Goal: Obtain resource: Obtain resource

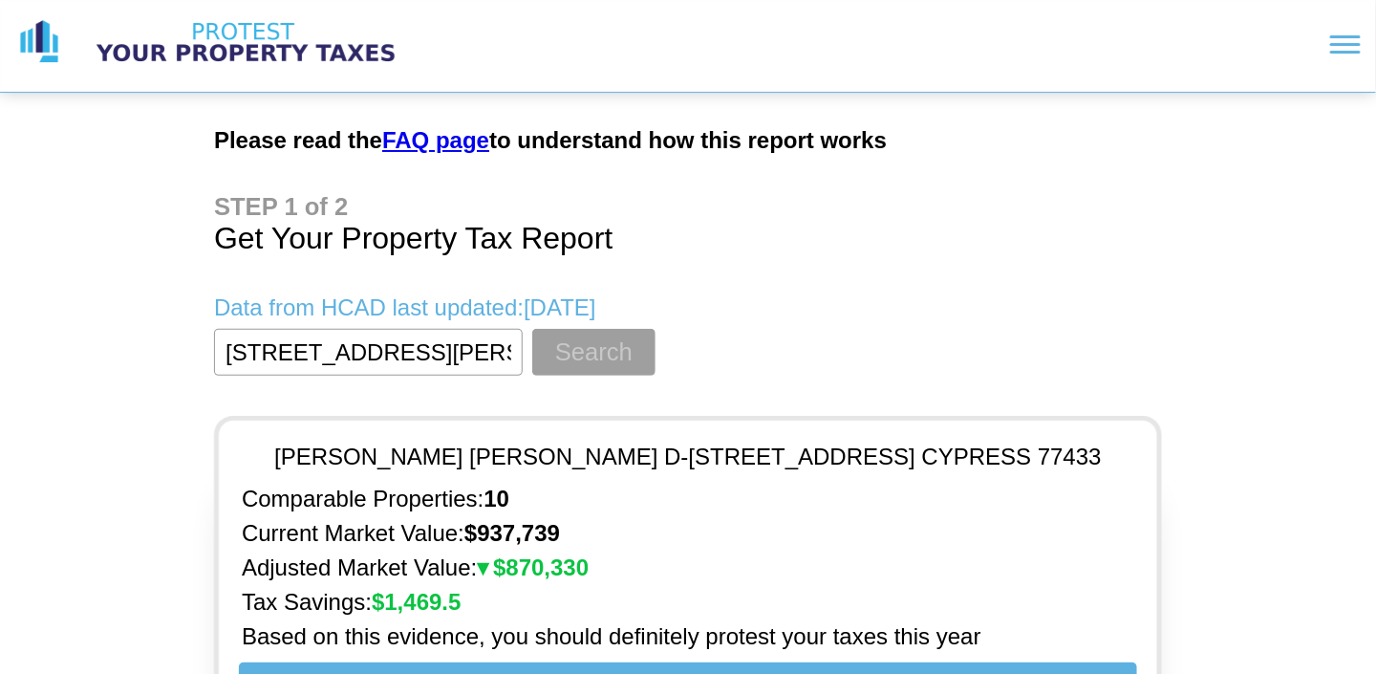
click at [582, 355] on button "Search" at bounding box center [593, 352] width 123 height 47
click at [462, 357] on input "textbox" at bounding box center [368, 352] width 309 height 47
drag, startPoint x: 467, startPoint y: 354, endPoint x: 591, endPoint y: 362, distance: 123.6
click at [591, 362] on form "Search" at bounding box center [688, 352] width 948 height 47
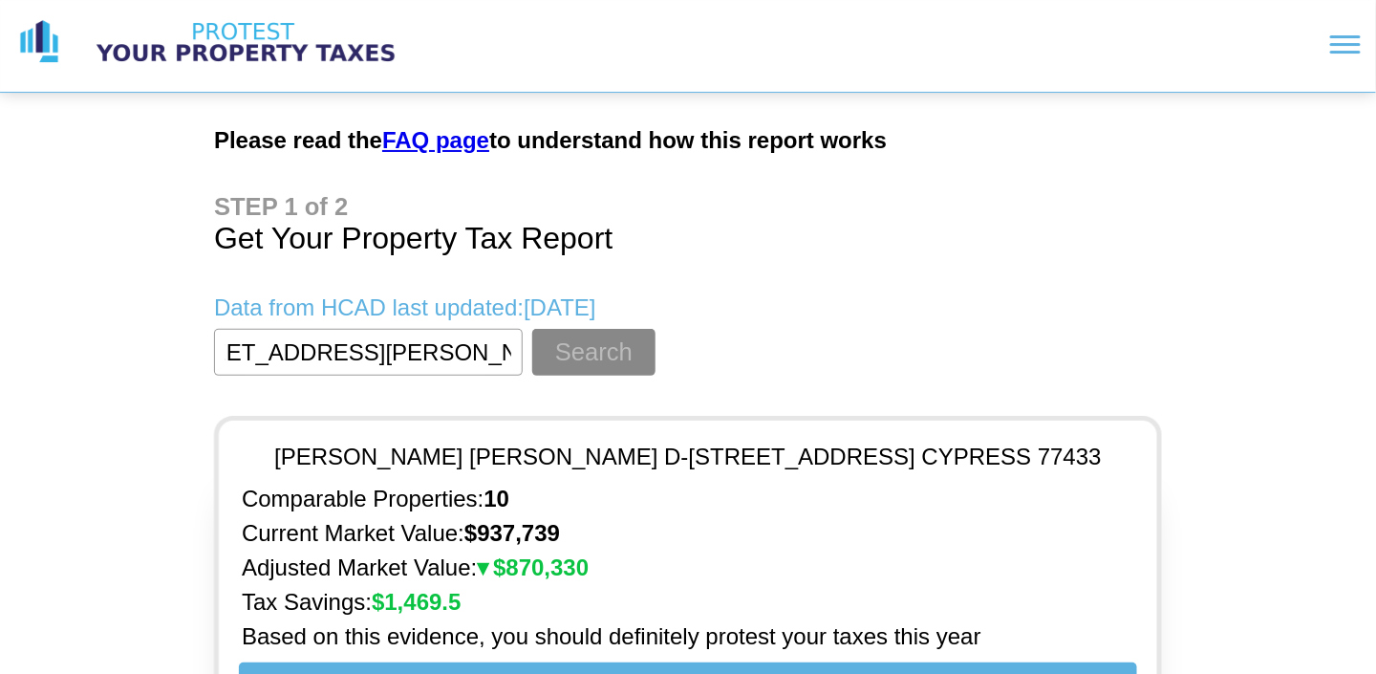
scroll to position [0, 0]
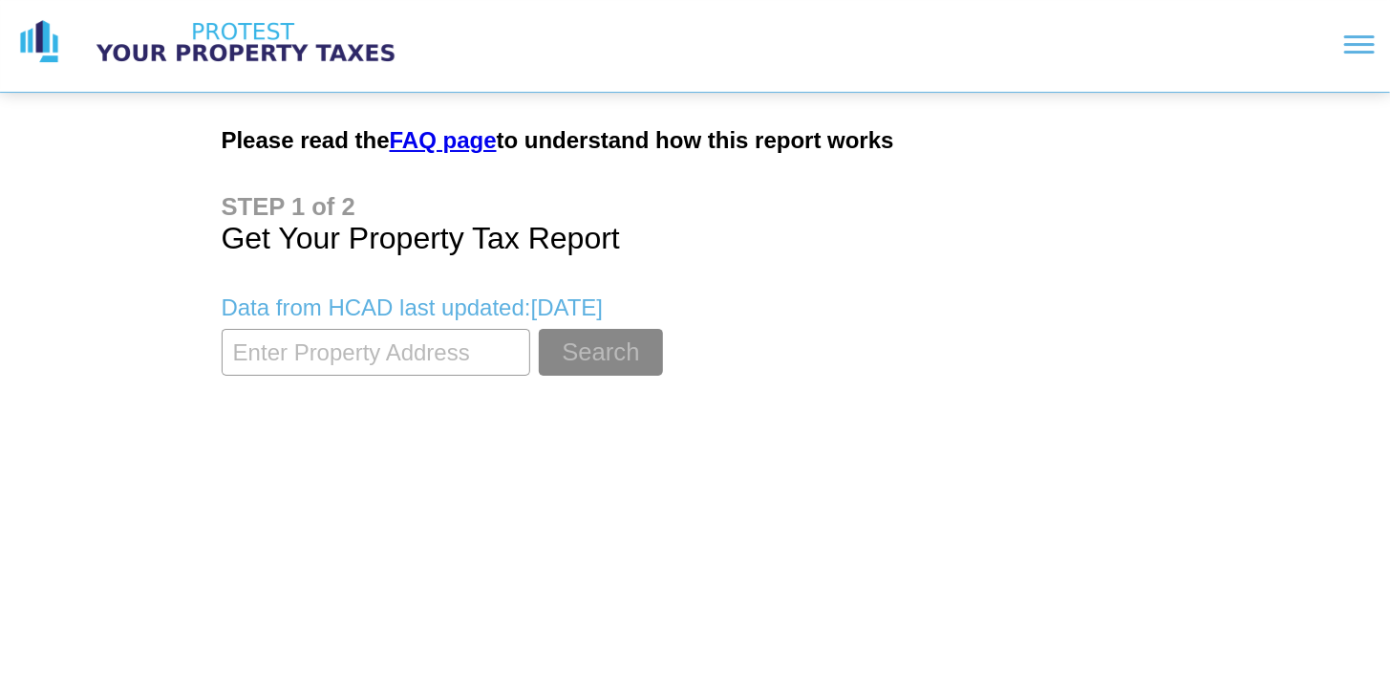
click at [490, 356] on input "textbox" at bounding box center [376, 352] width 309 height 47
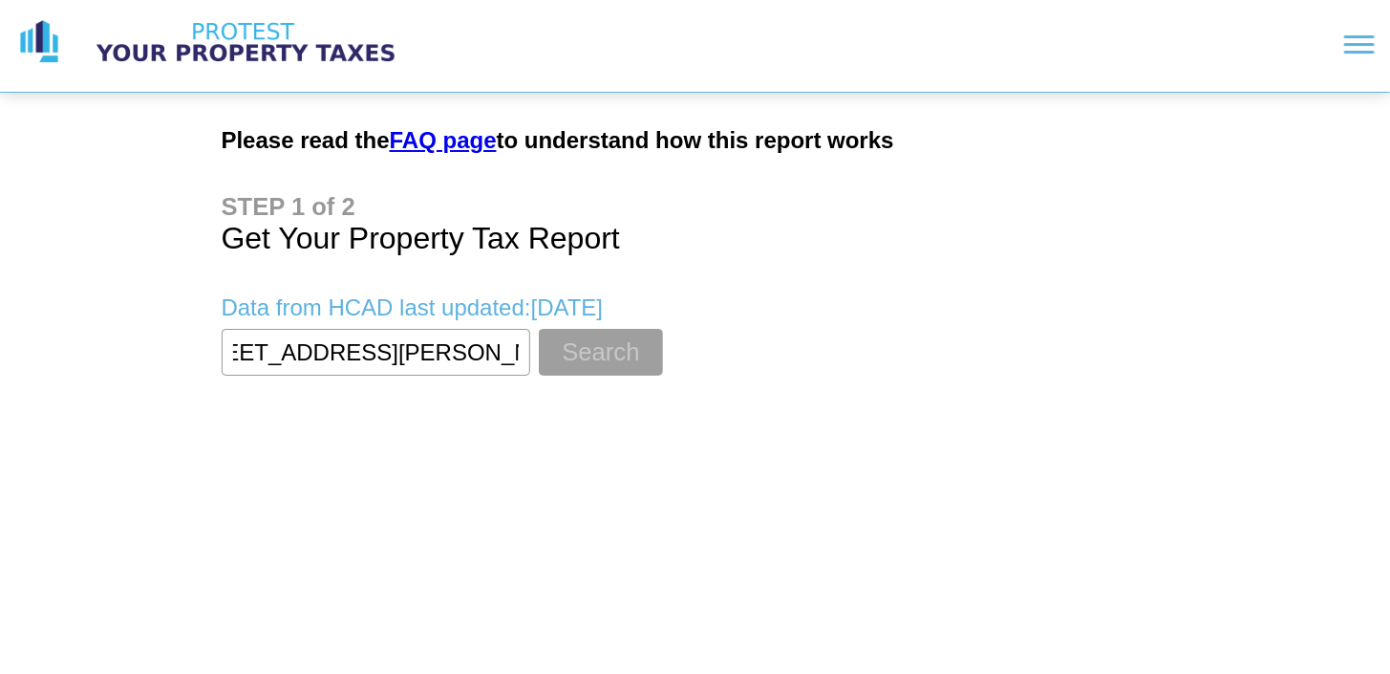
type input "[STREET_ADDRESS][PERSON_NAME]"
click at [575, 335] on button "Search" at bounding box center [600, 352] width 123 height 47
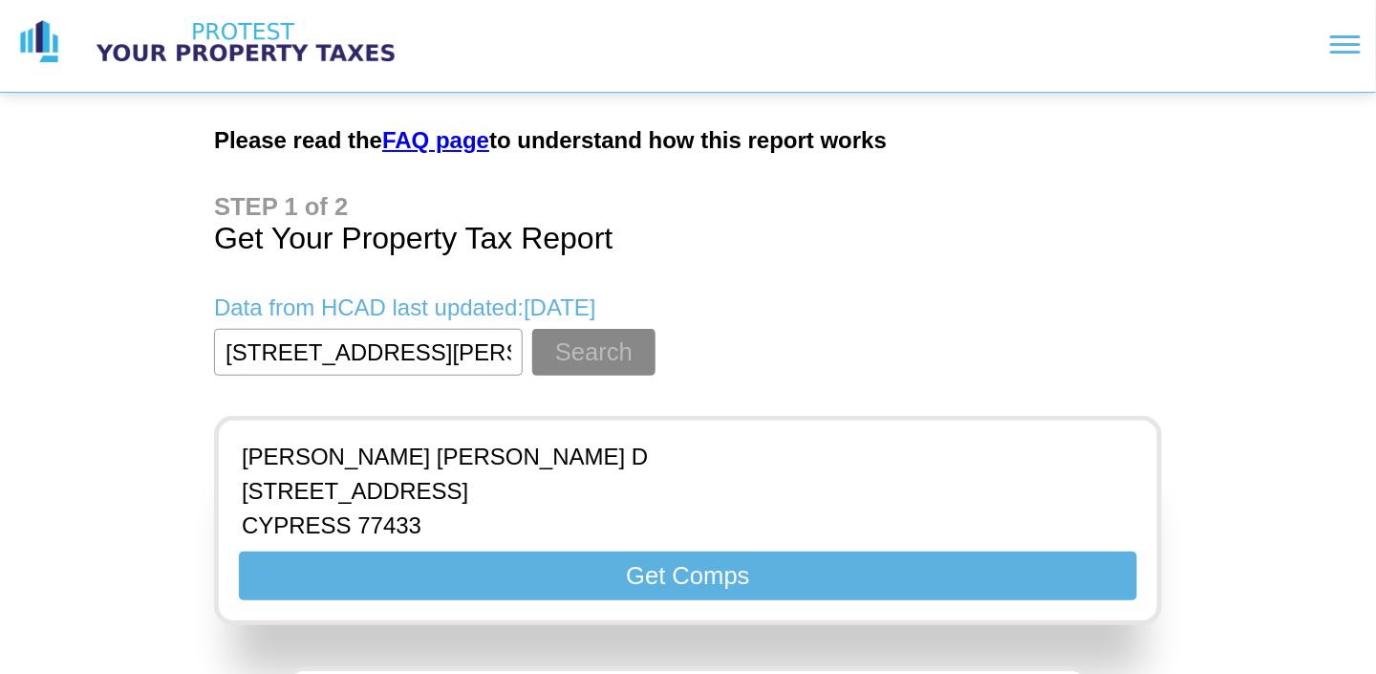
scroll to position [96, 0]
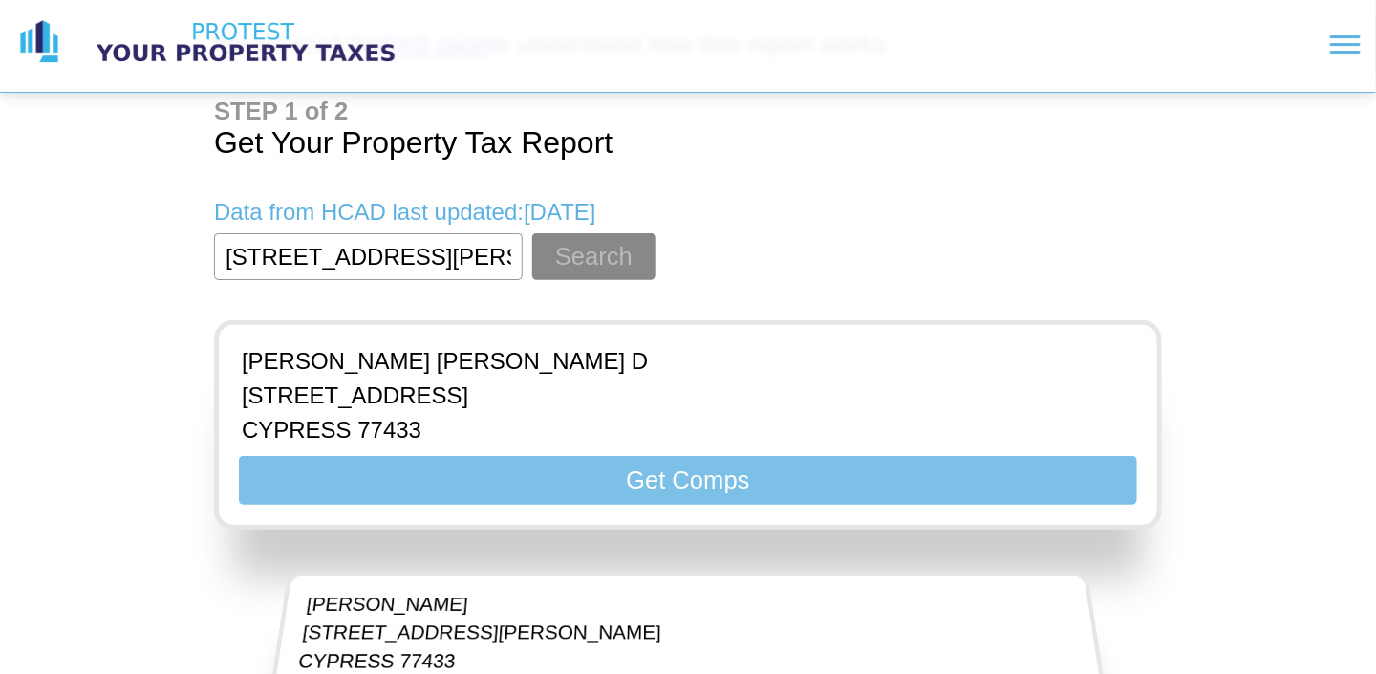
click at [739, 470] on button "Get Comps" at bounding box center [688, 480] width 898 height 49
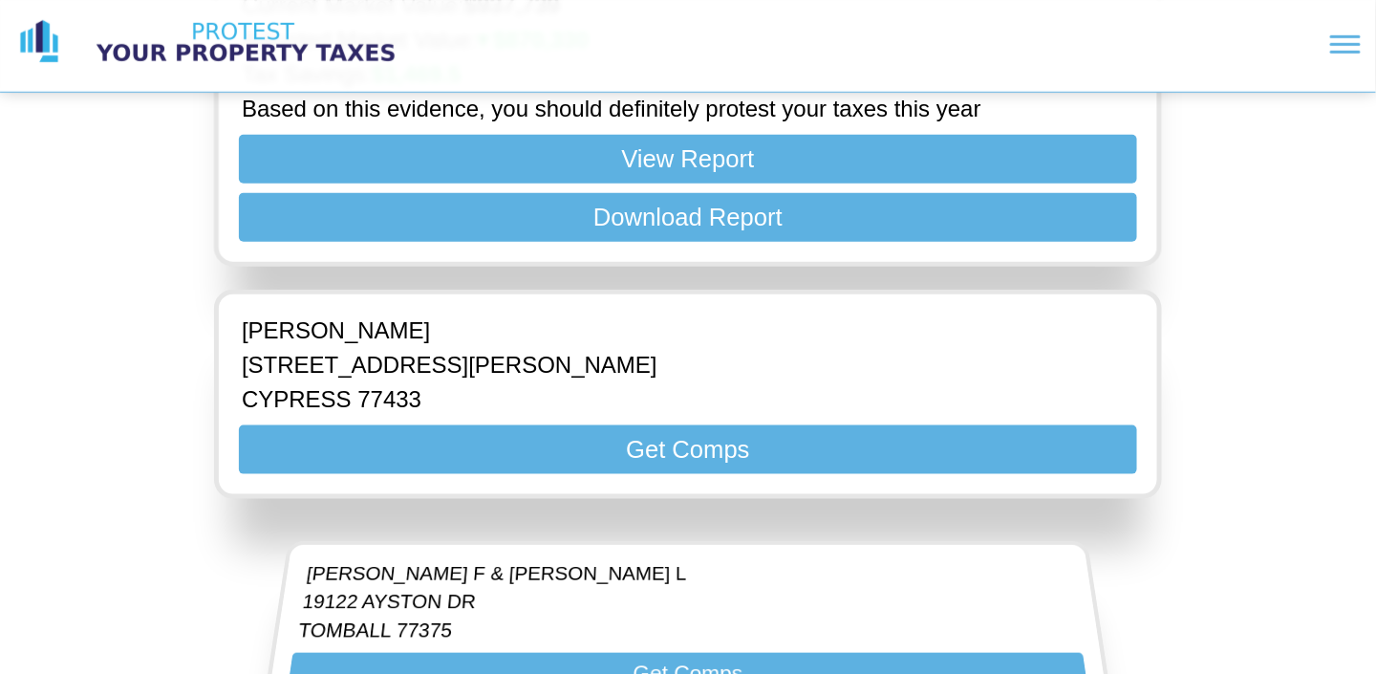
scroll to position [573, 0]
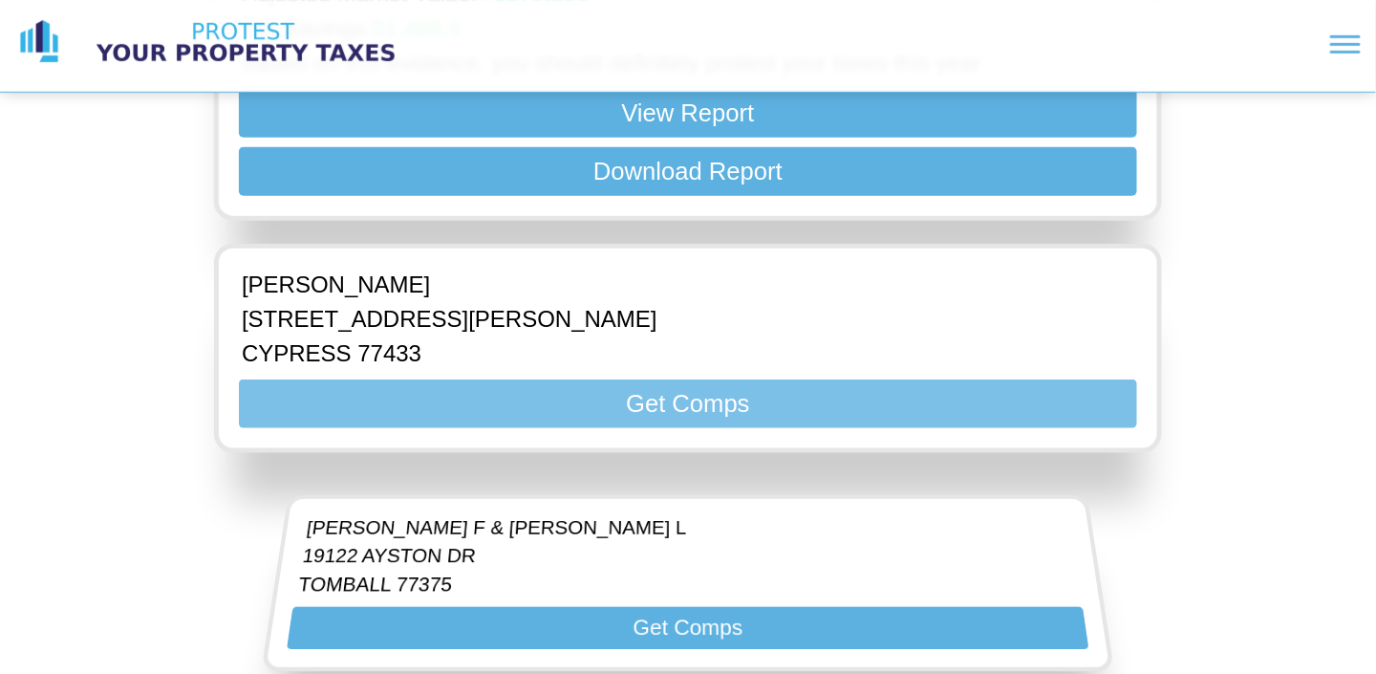
click at [662, 406] on button "Get Comps" at bounding box center [688, 403] width 898 height 49
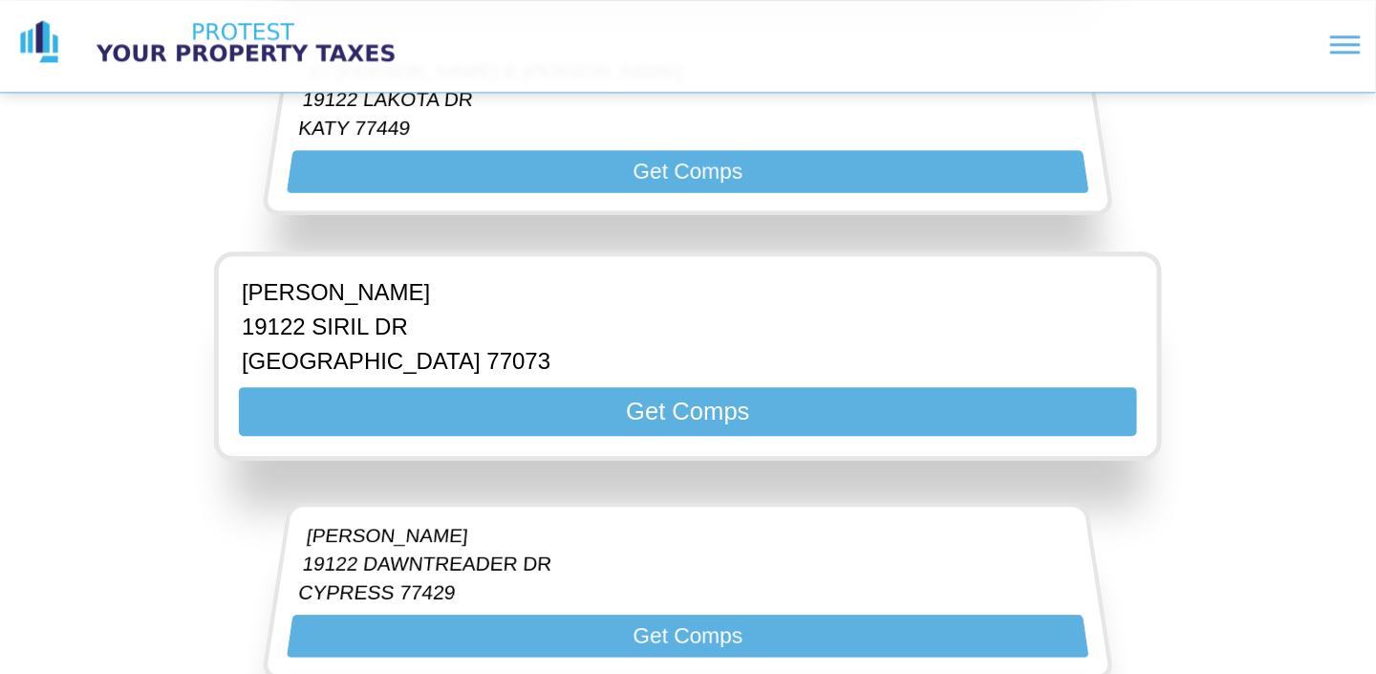
scroll to position [1815, 0]
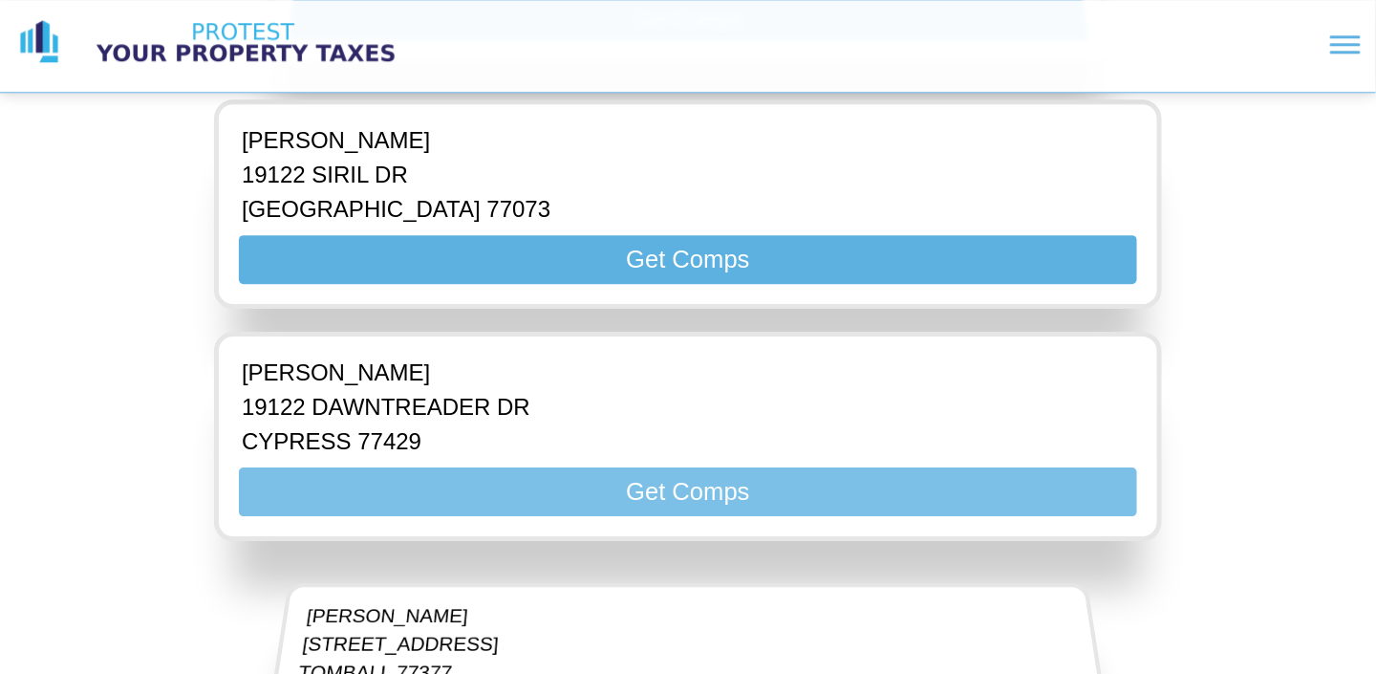
click at [461, 467] on button "Get Comps" at bounding box center [688, 491] width 898 height 49
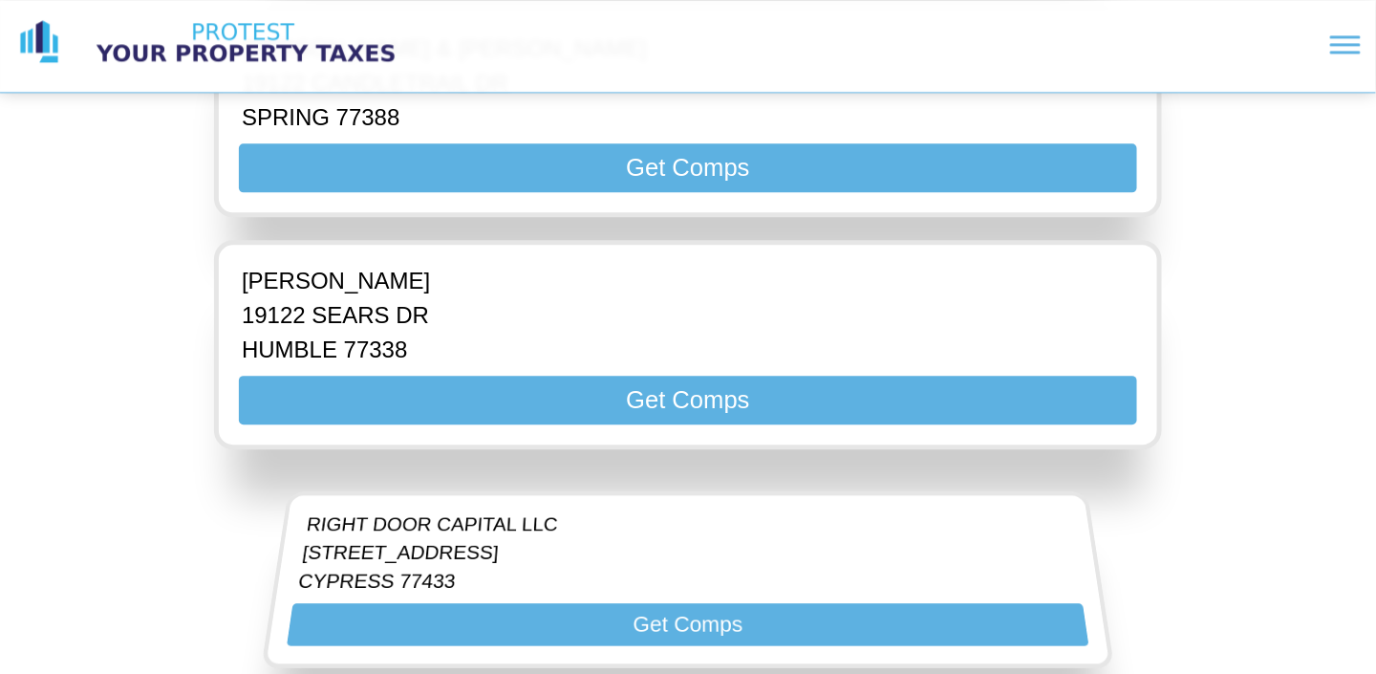
scroll to position [4109, 0]
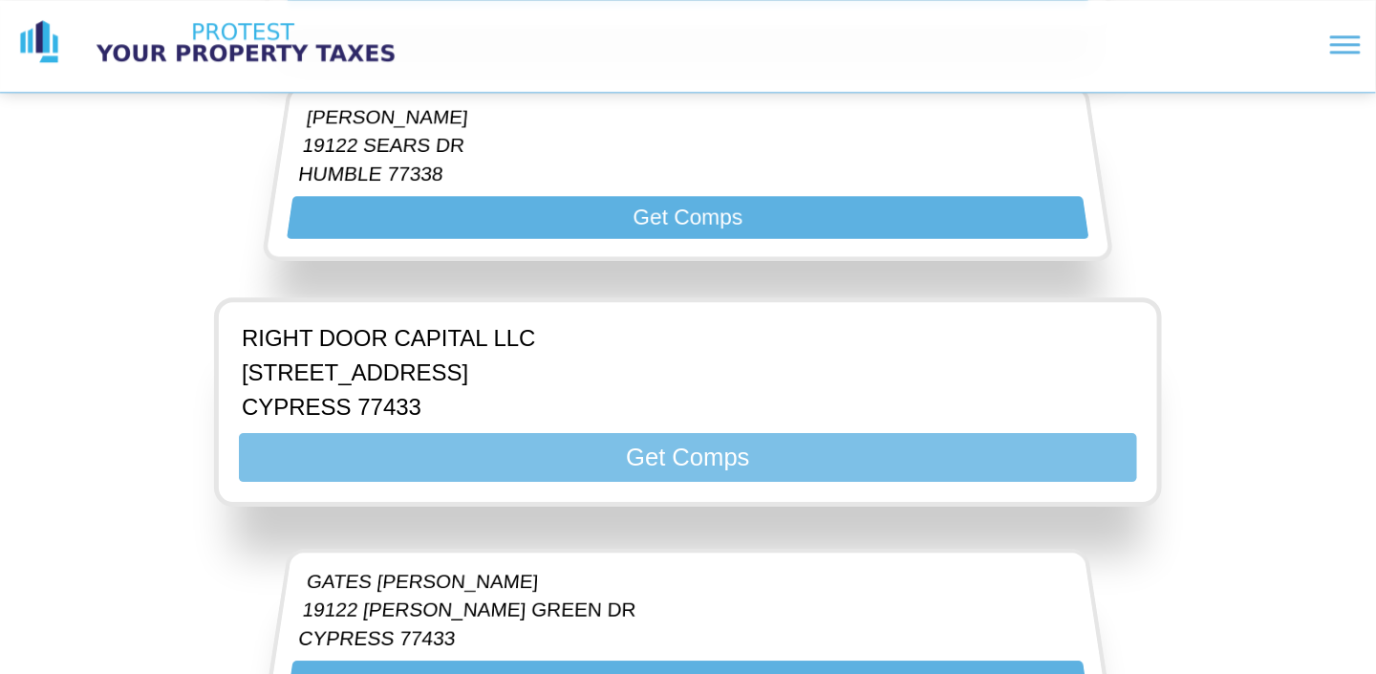
click at [438, 432] on button "Get Comps" at bounding box center [688, 456] width 898 height 49
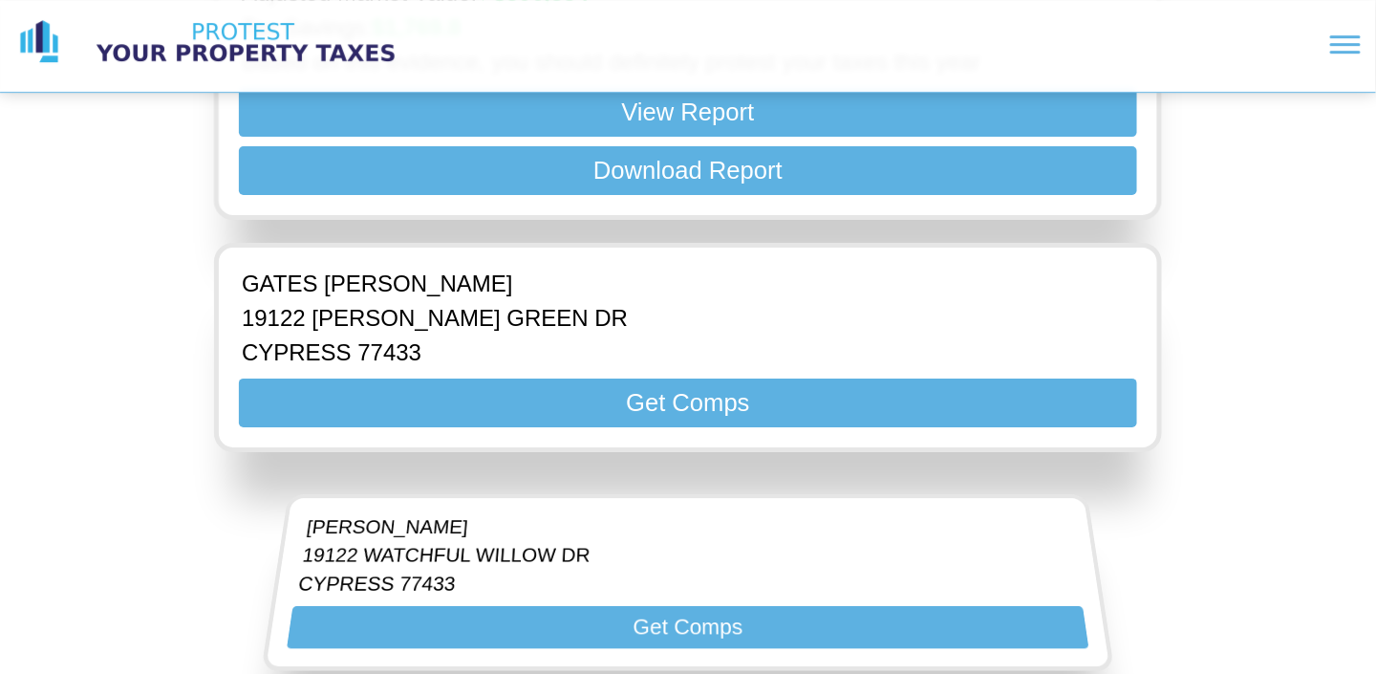
scroll to position [4586, 0]
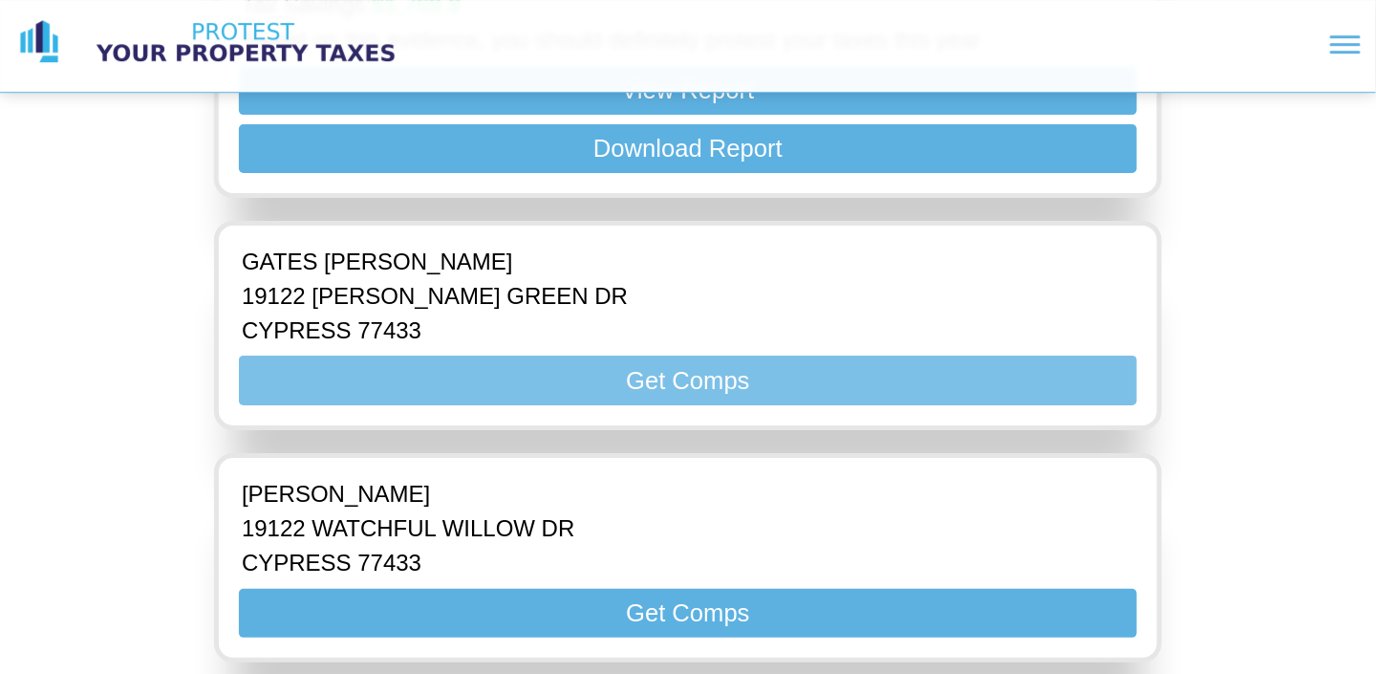
click at [457, 355] on button "Get Comps" at bounding box center [688, 379] width 898 height 49
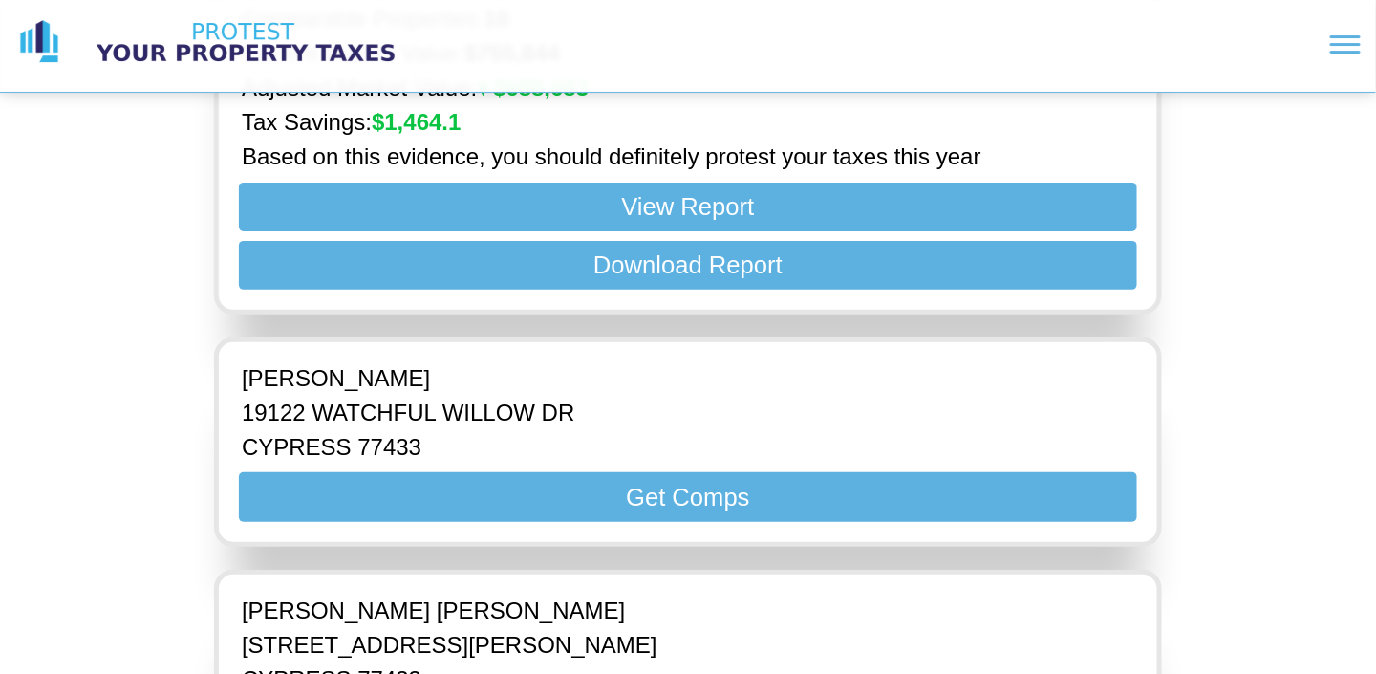
scroll to position [4969, 0]
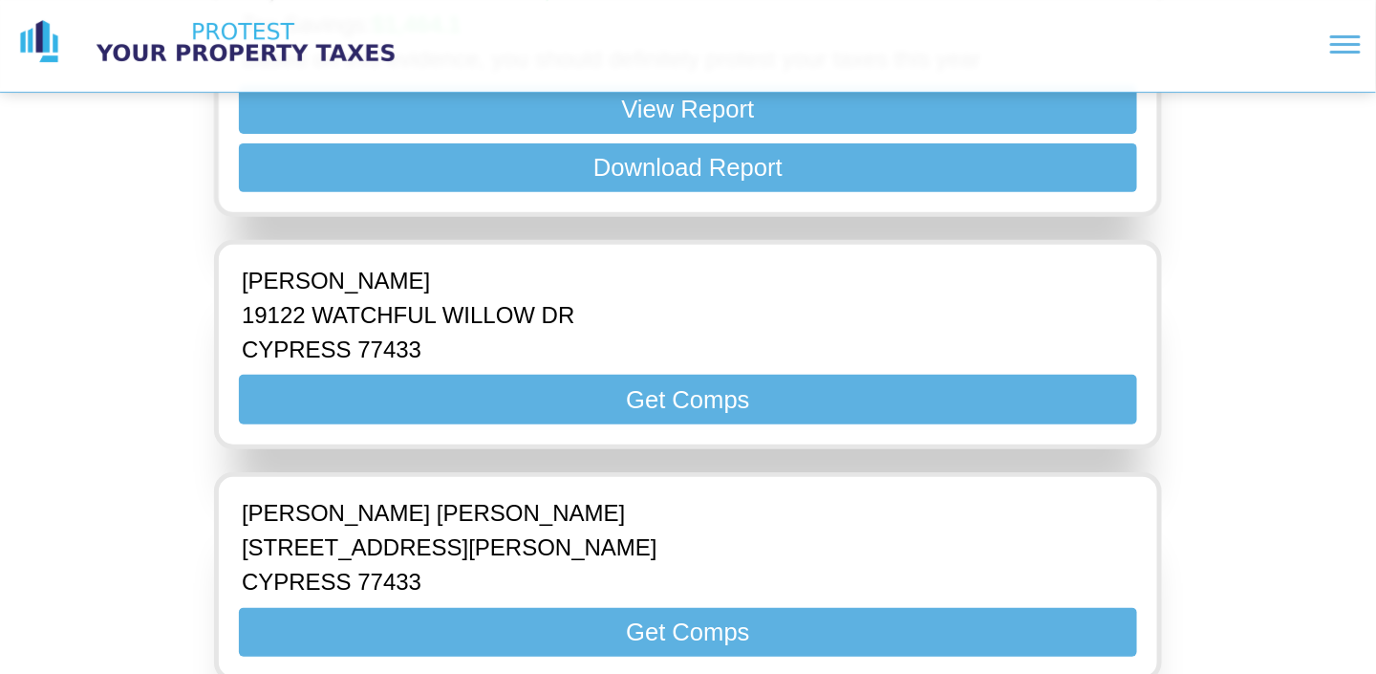
click at [457, 375] on button "Get Comps" at bounding box center [688, 399] width 898 height 49
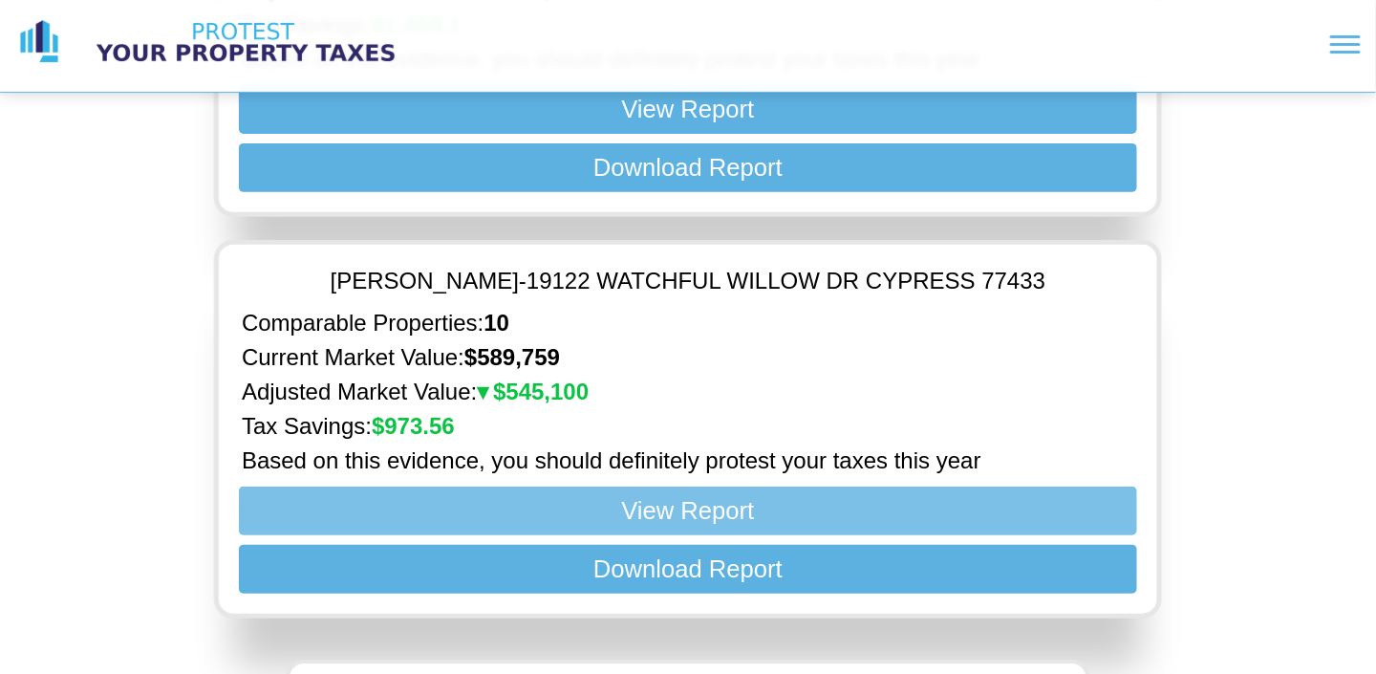
click at [506, 485] on button "View Report" at bounding box center [688, 509] width 898 height 49
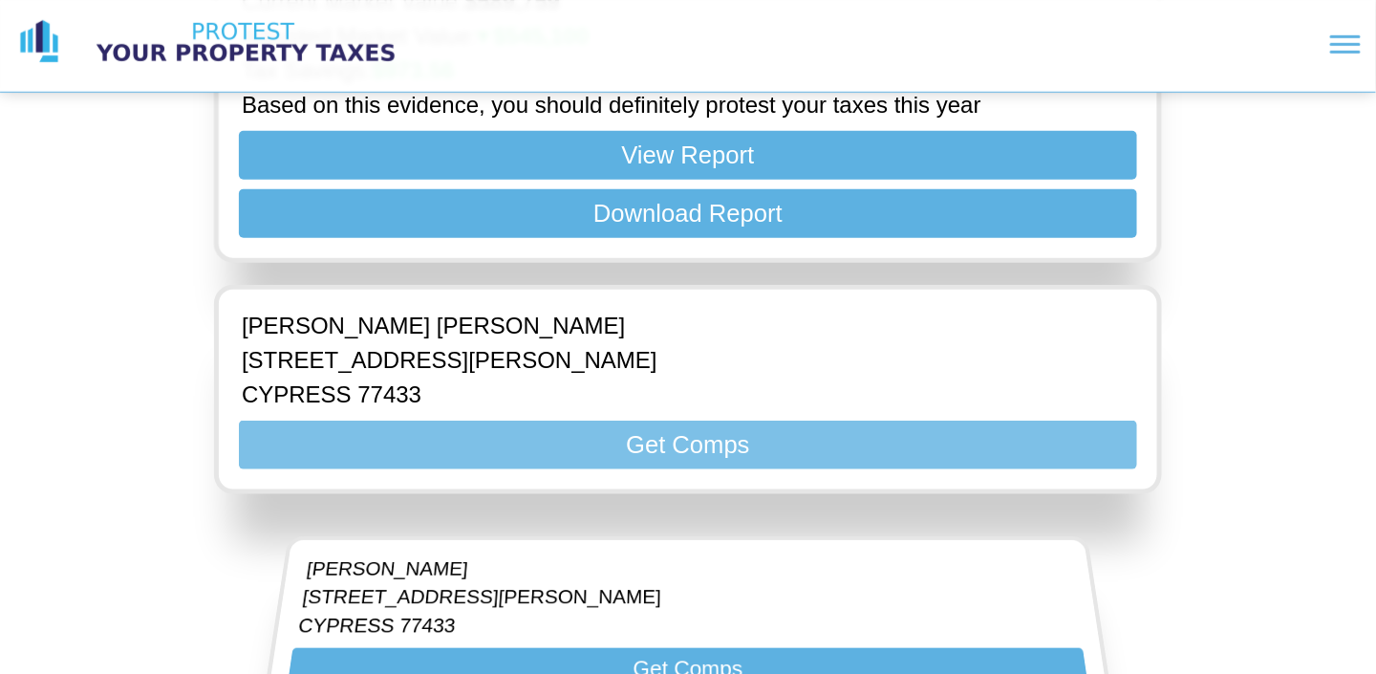
scroll to position [5351, 0]
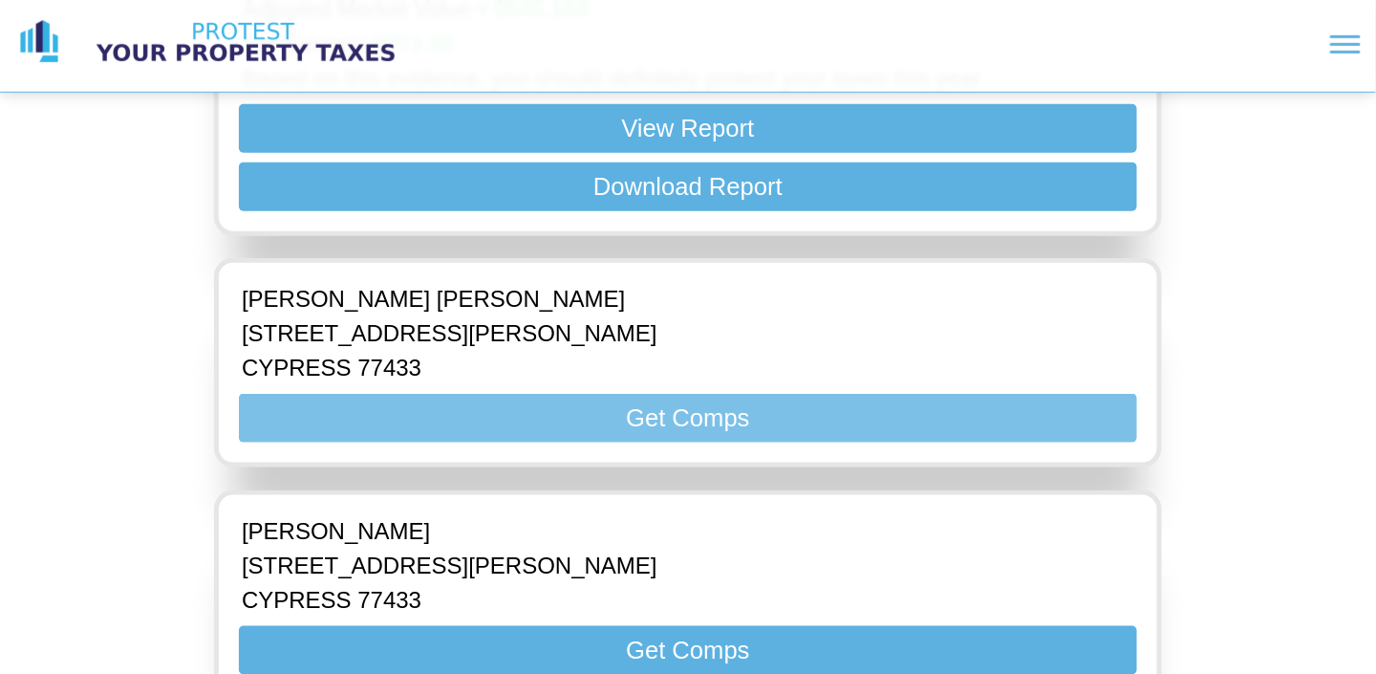
click at [563, 394] on button "Get Comps" at bounding box center [688, 418] width 898 height 49
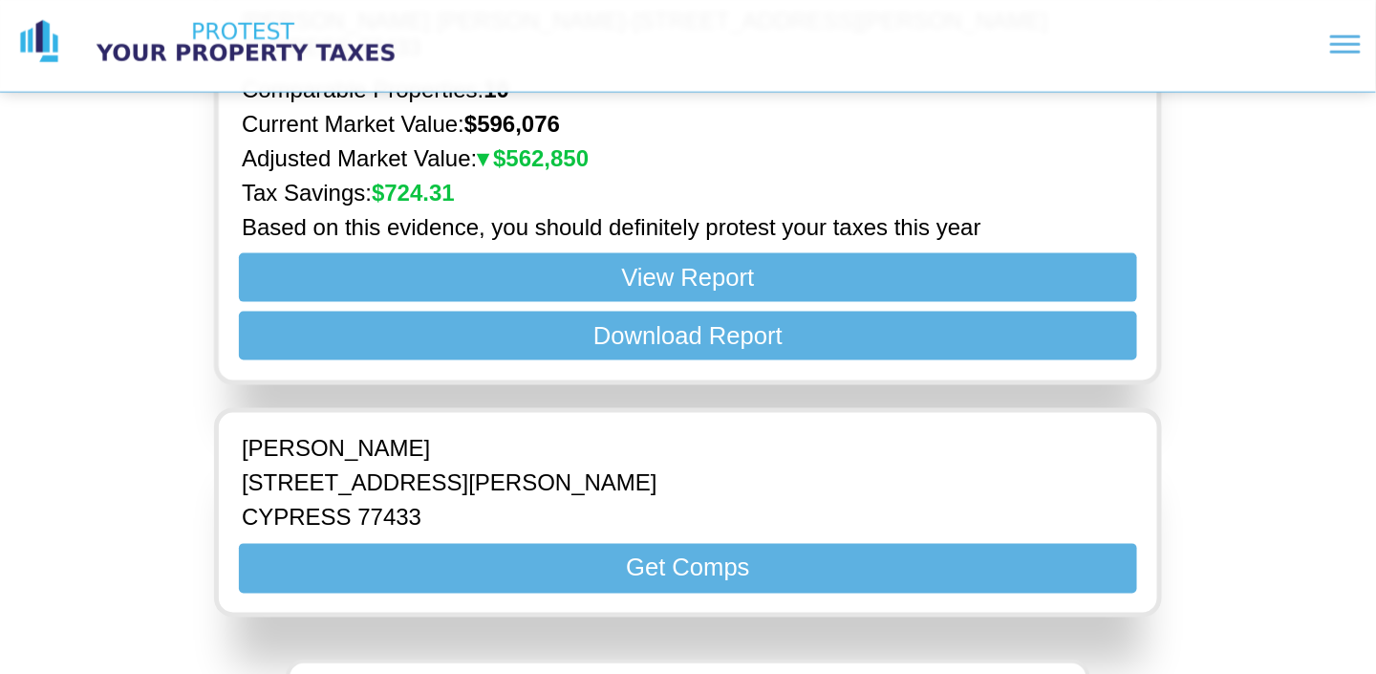
scroll to position [5638, 0]
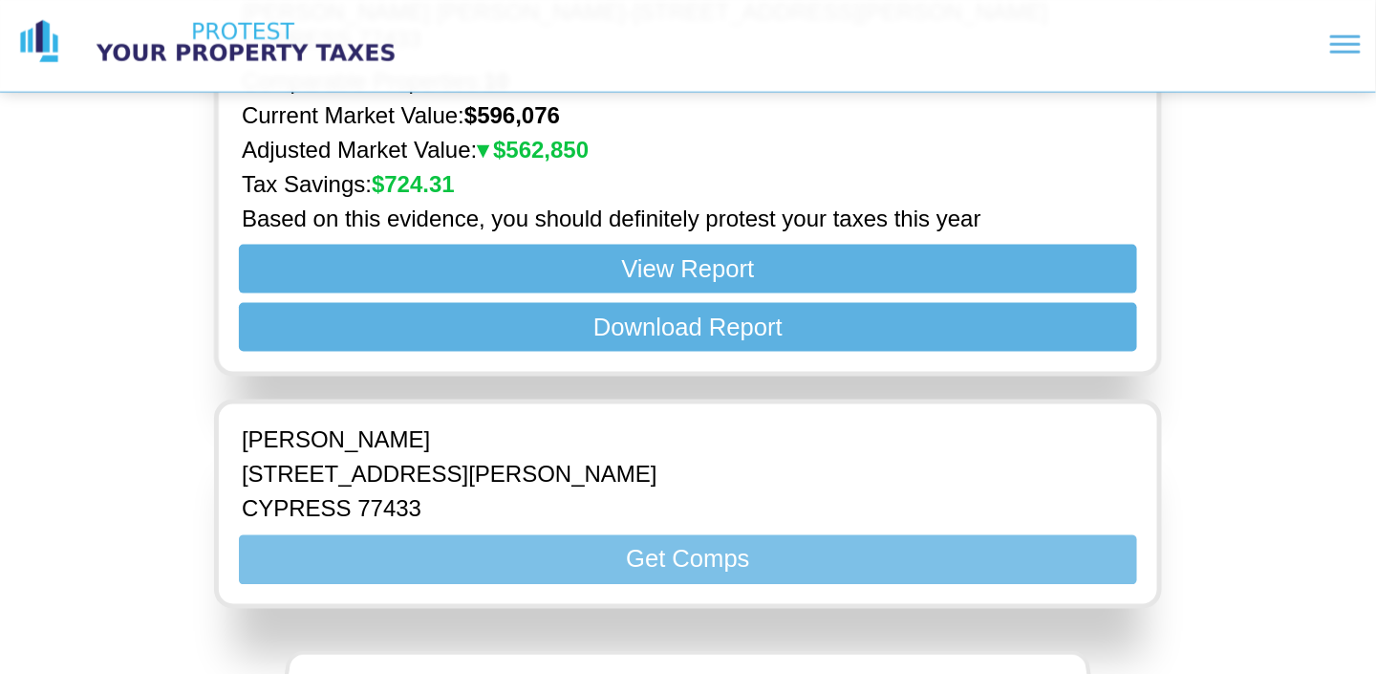
click at [466, 535] on button "Get Comps" at bounding box center [688, 559] width 898 height 49
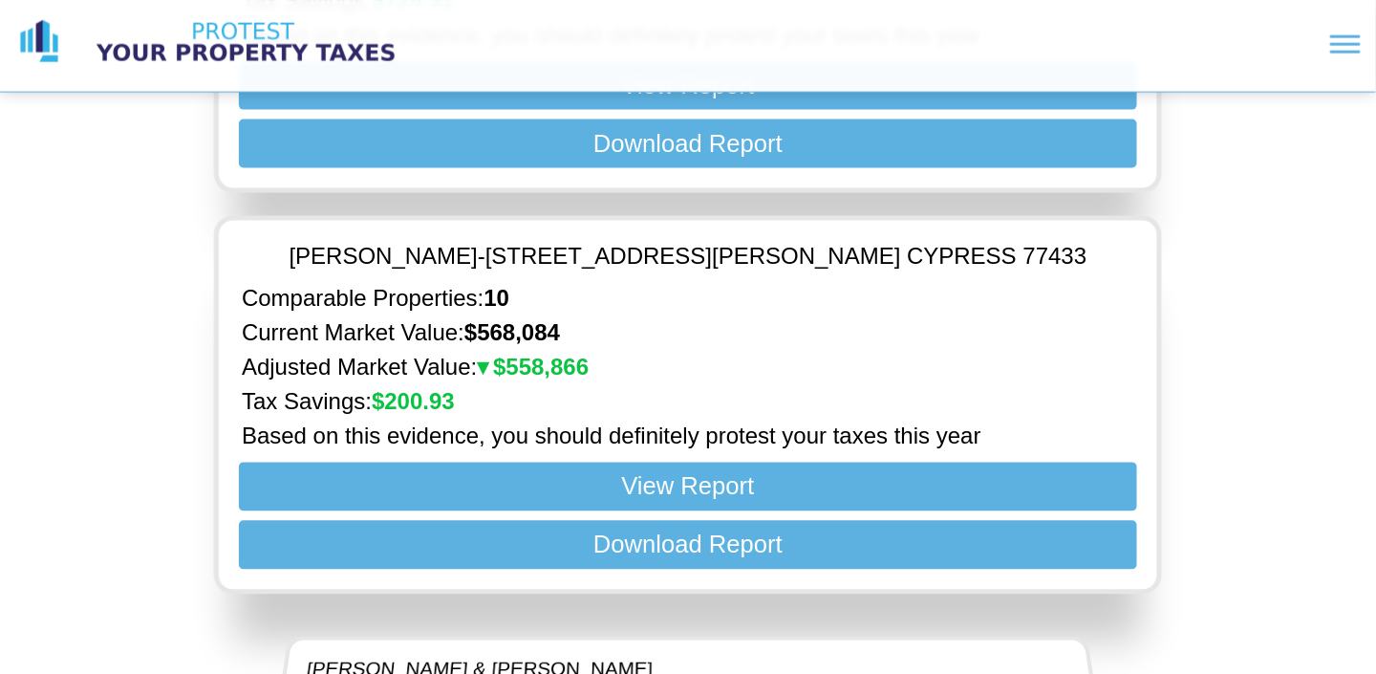
scroll to position [5829, 0]
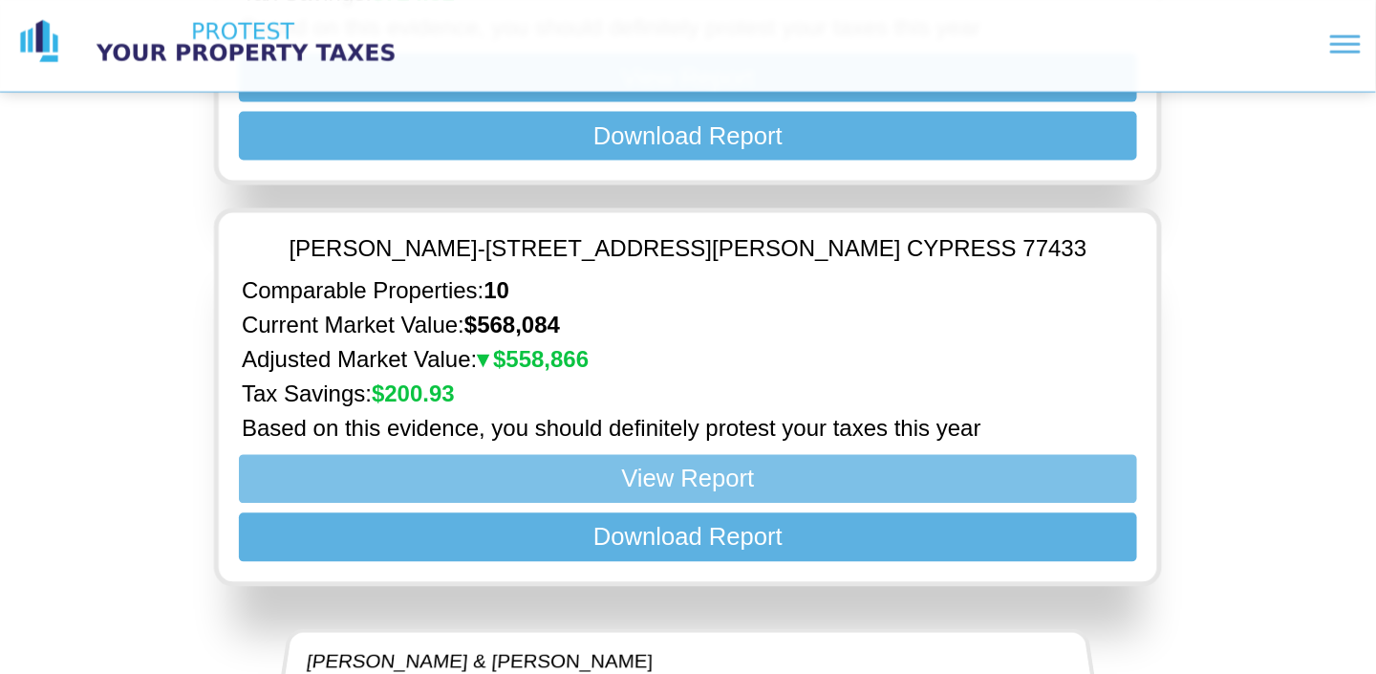
click at [581, 455] on button "View Report" at bounding box center [688, 479] width 898 height 49
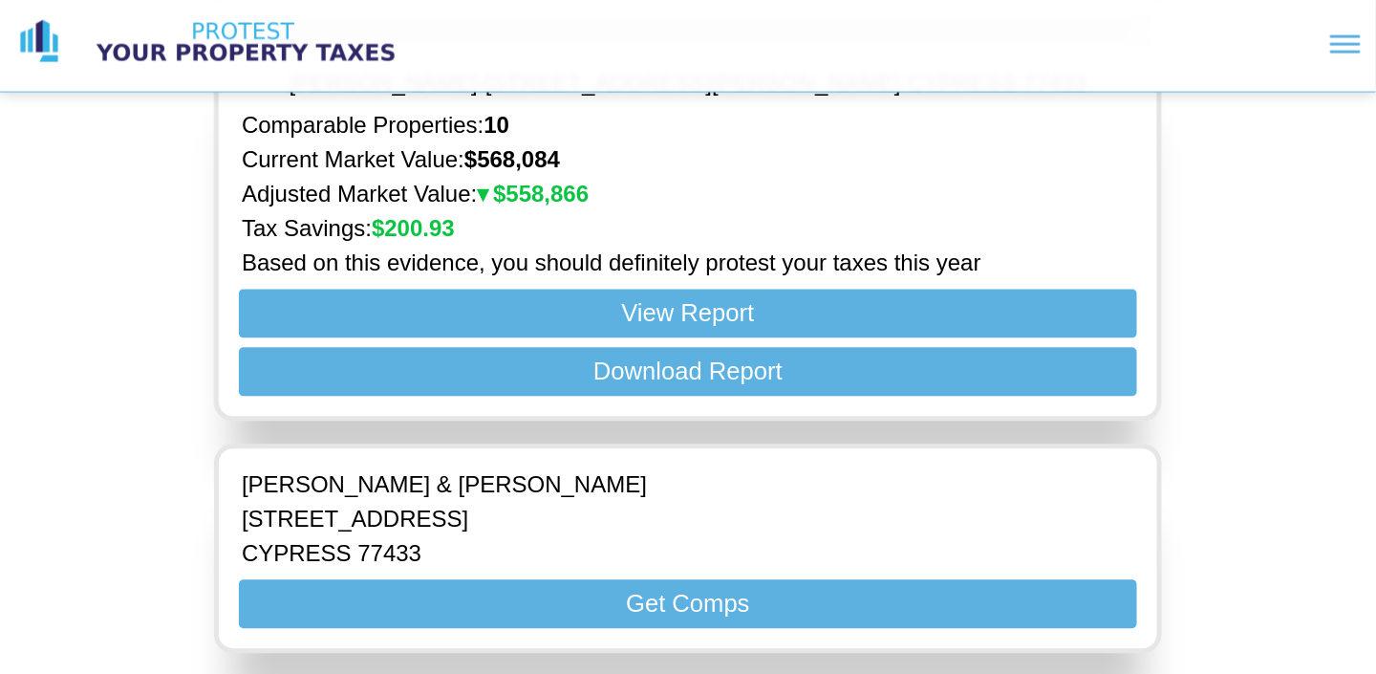
scroll to position [6020, 0]
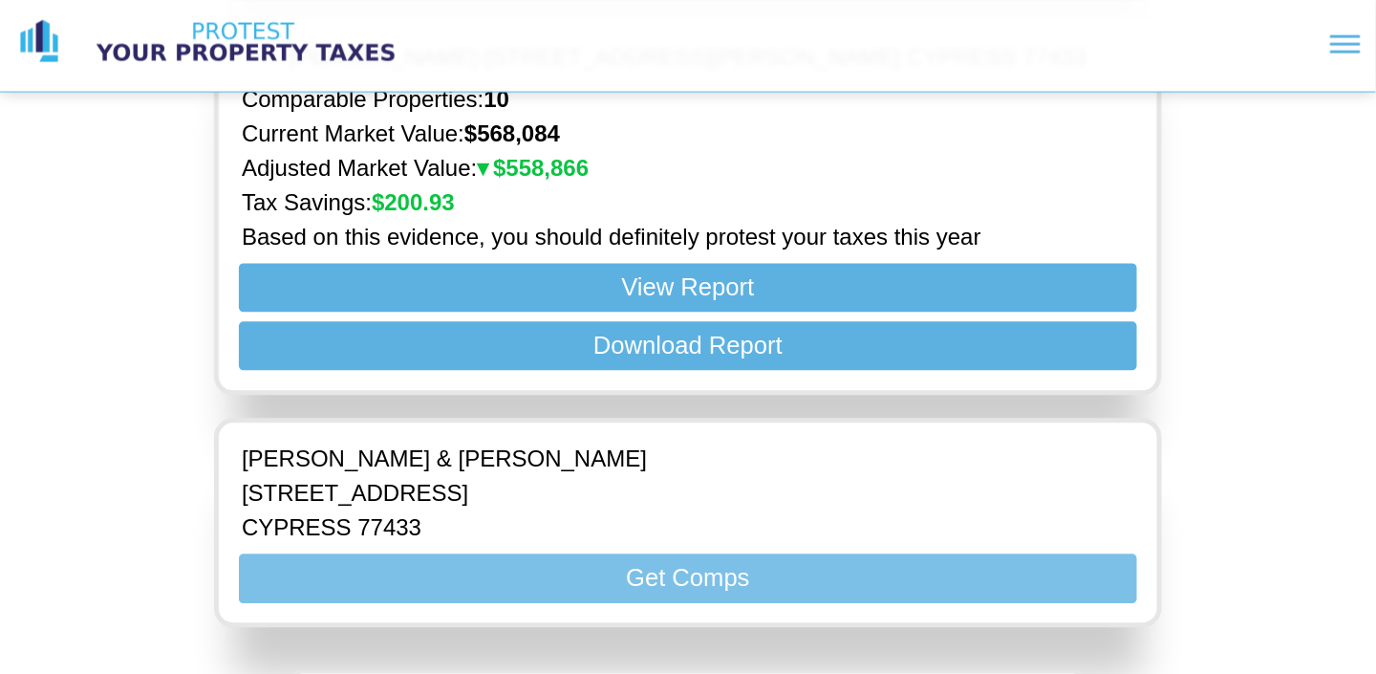
click at [638, 554] on button "Get Comps" at bounding box center [688, 578] width 898 height 49
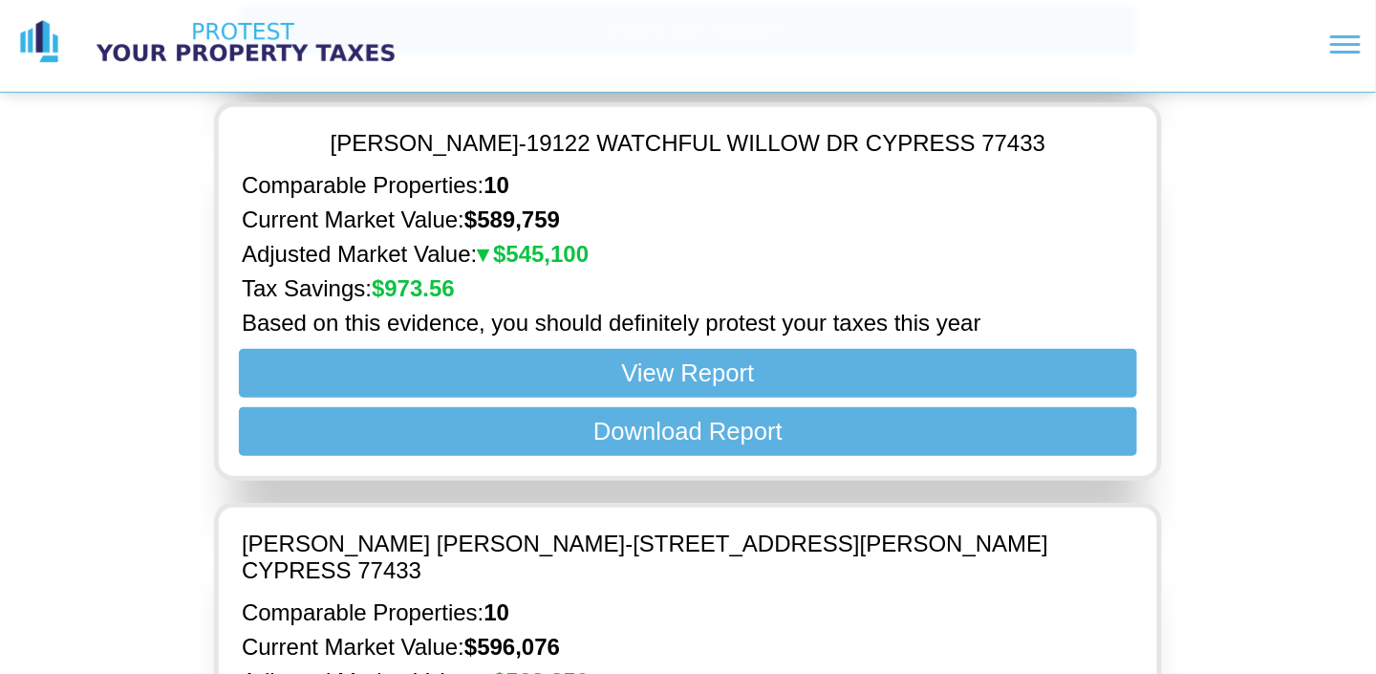
scroll to position [5020, 0]
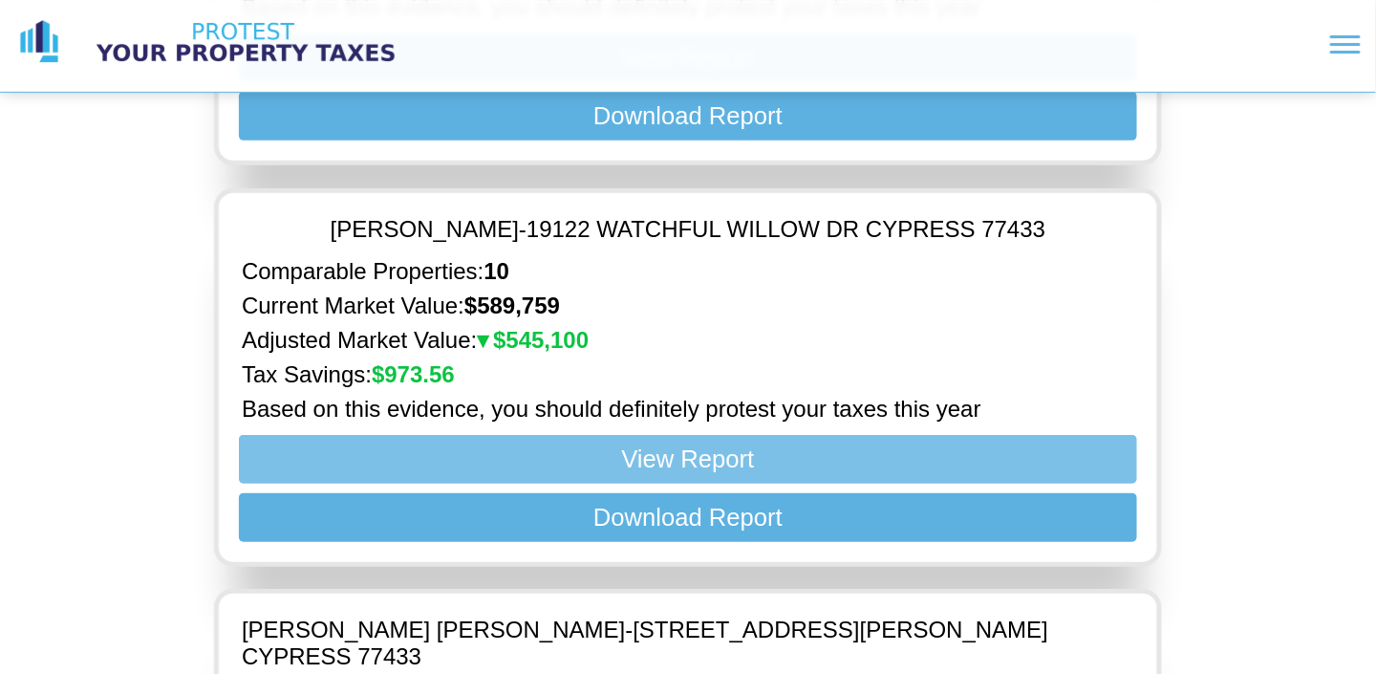
click at [746, 434] on button "View Report" at bounding box center [688, 458] width 898 height 49
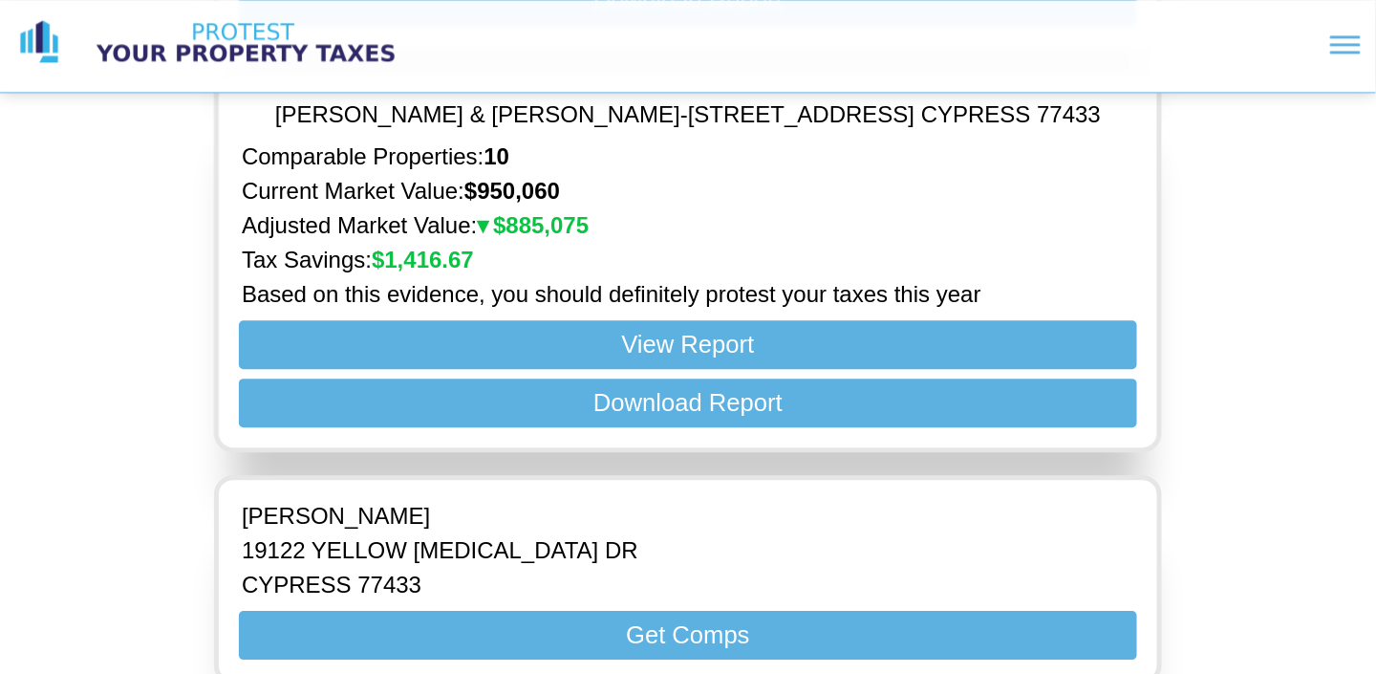
scroll to position [6454, 0]
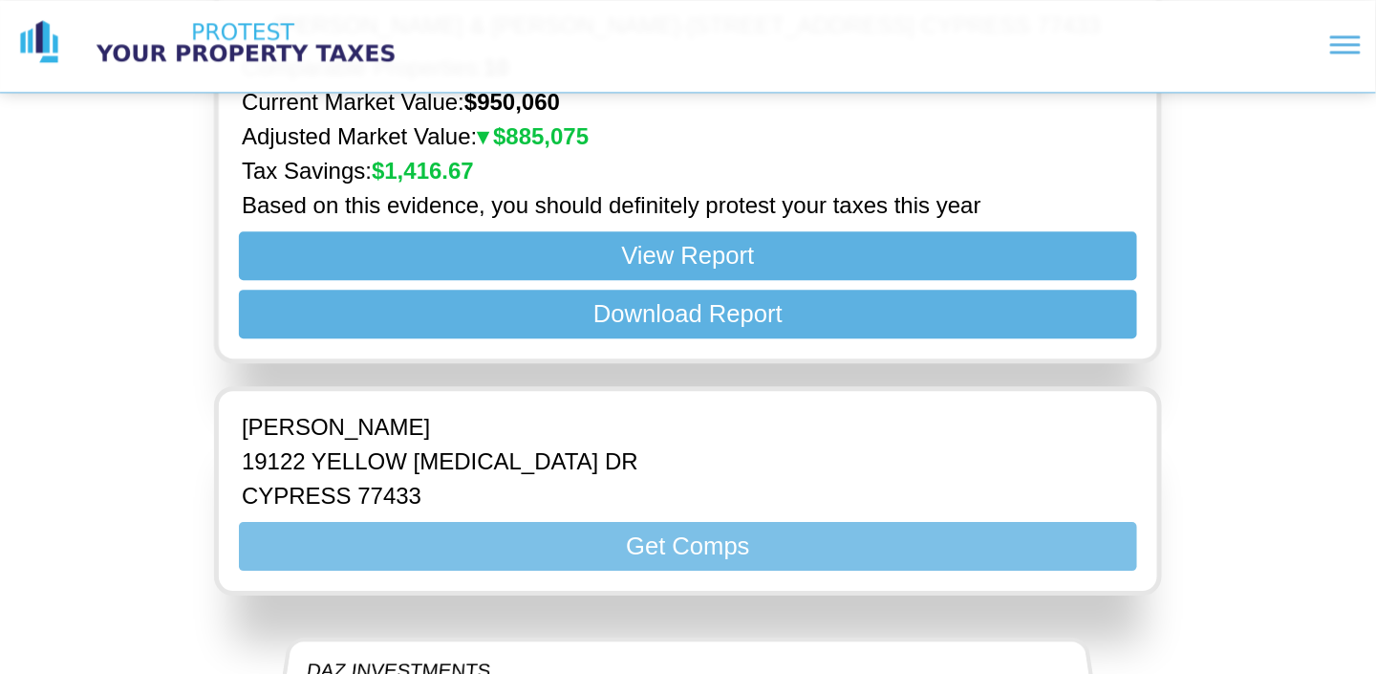
click at [760, 522] on button "Get Comps" at bounding box center [688, 546] width 898 height 49
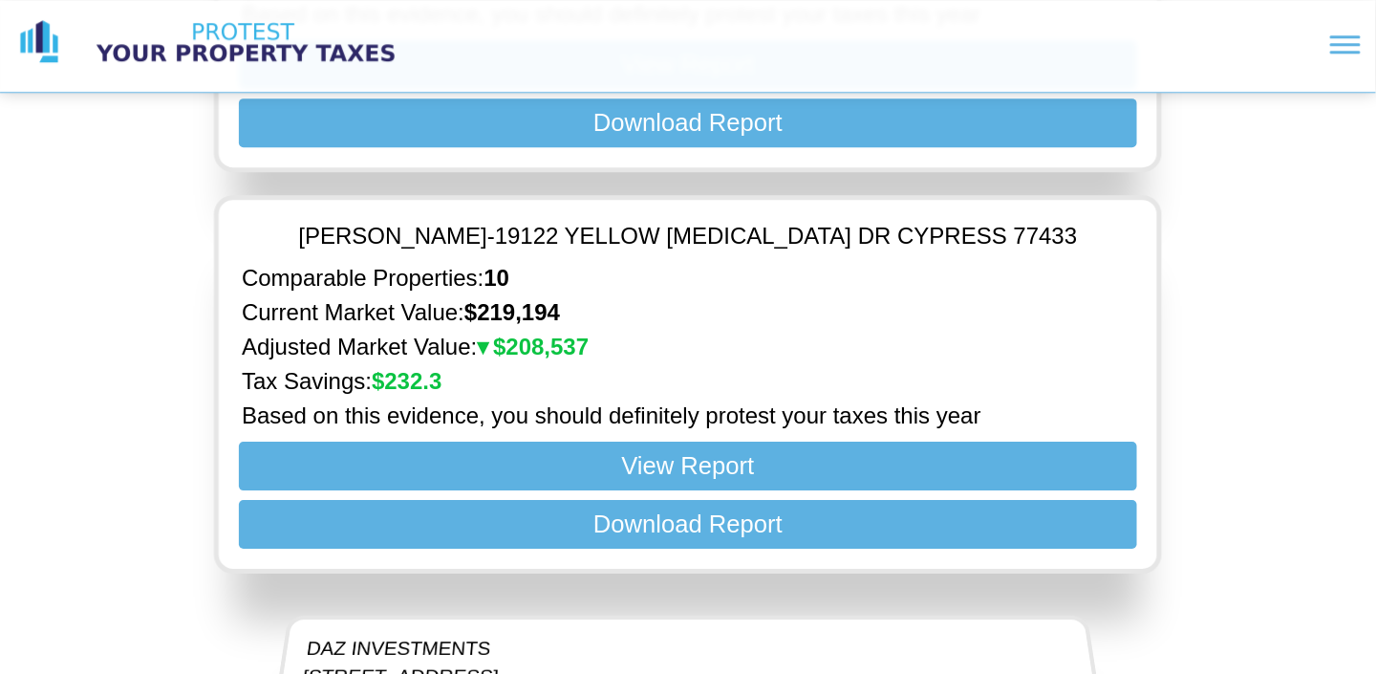
scroll to position [6836, 0]
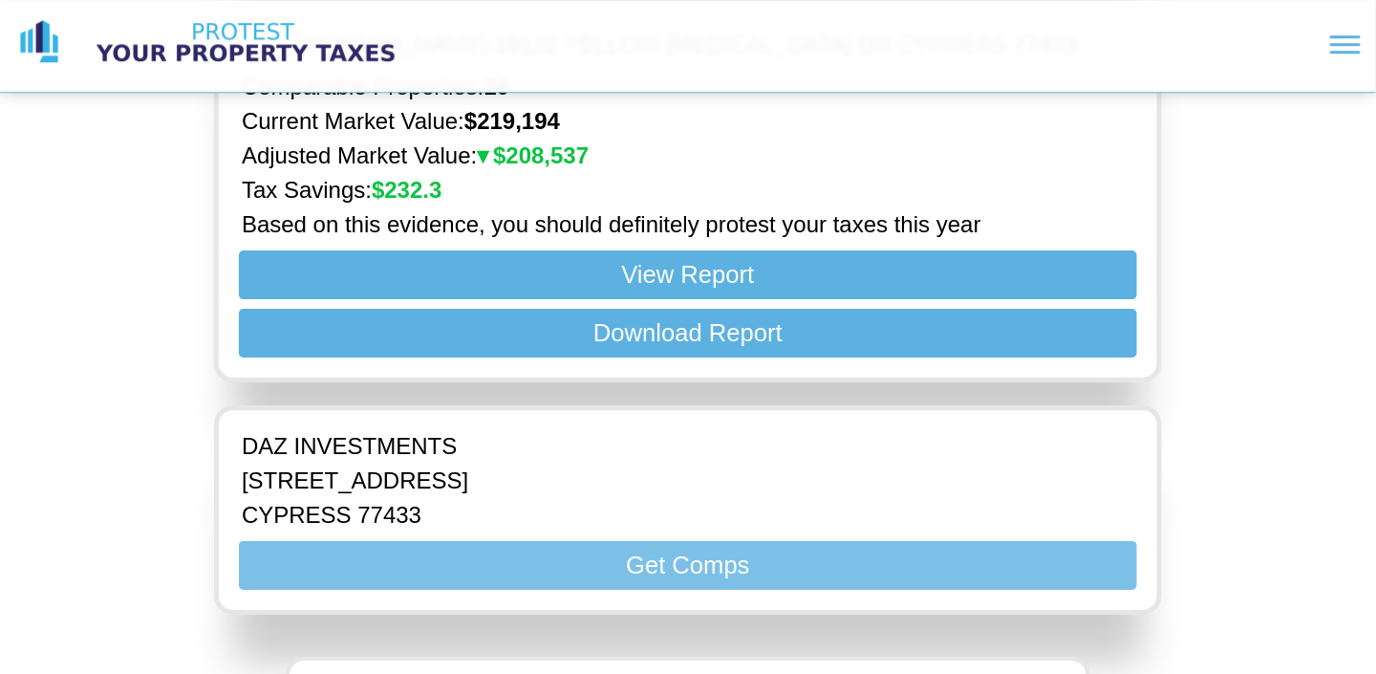
click at [758, 541] on button "Get Comps" at bounding box center [688, 565] width 898 height 49
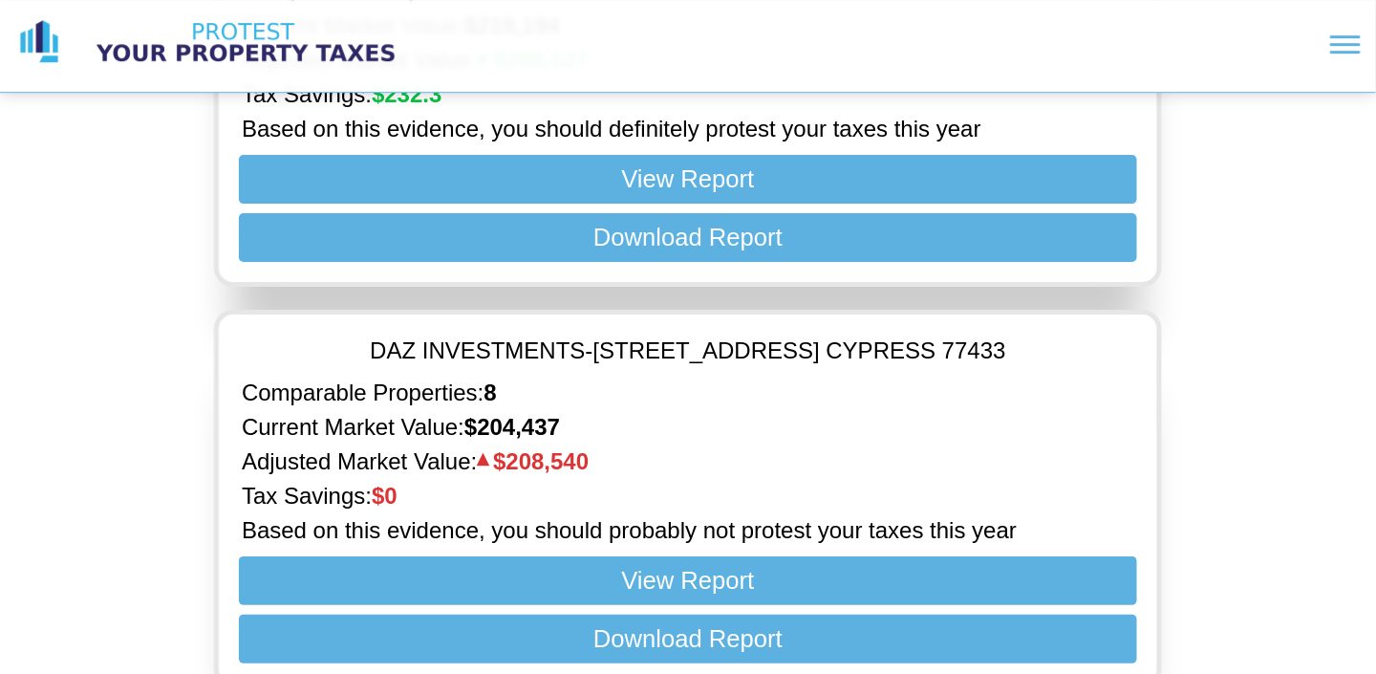
scroll to position [7122, 0]
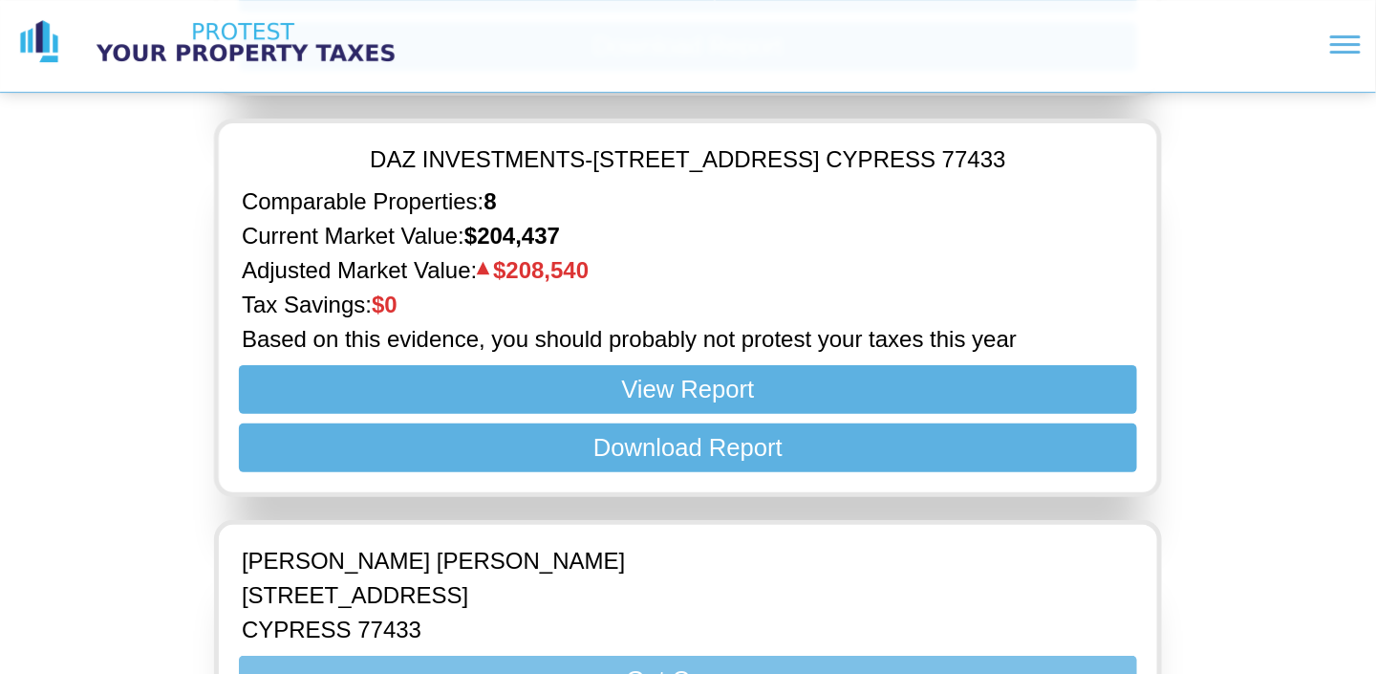
click at [720, 655] on button "Get Comps" at bounding box center [688, 679] width 898 height 49
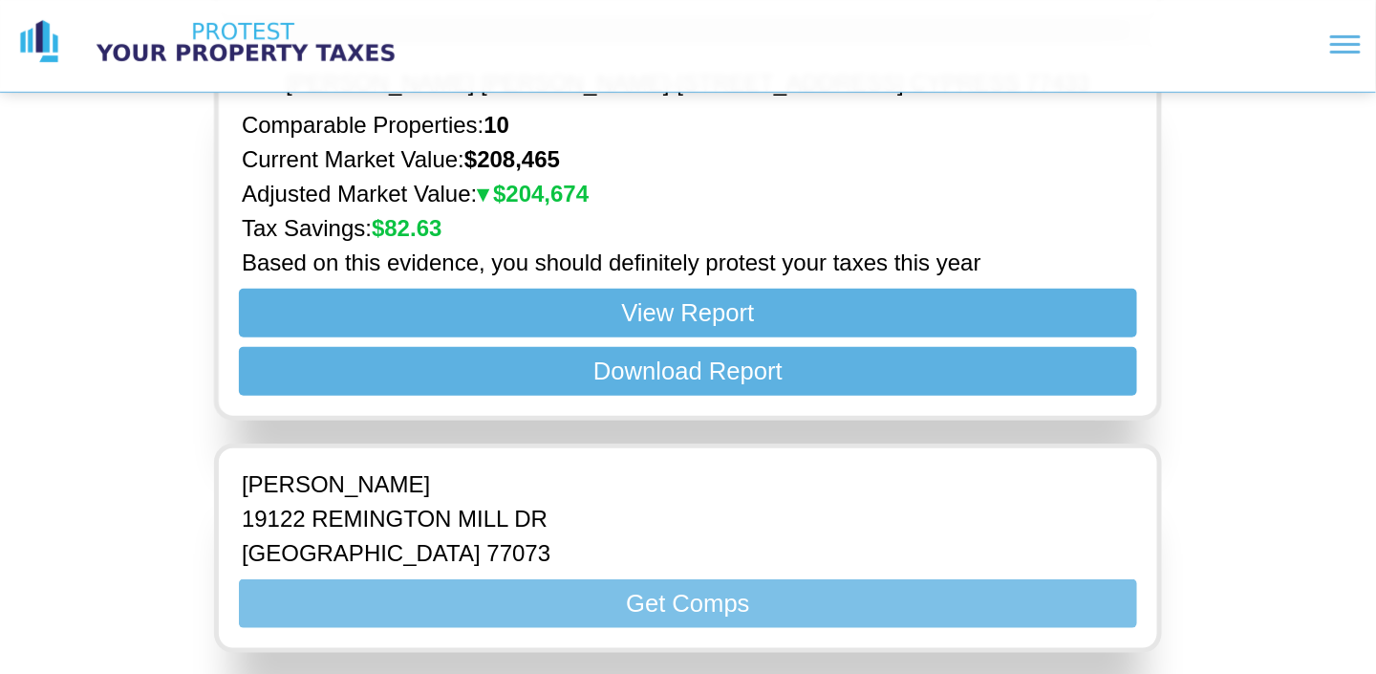
scroll to position [7791, 0]
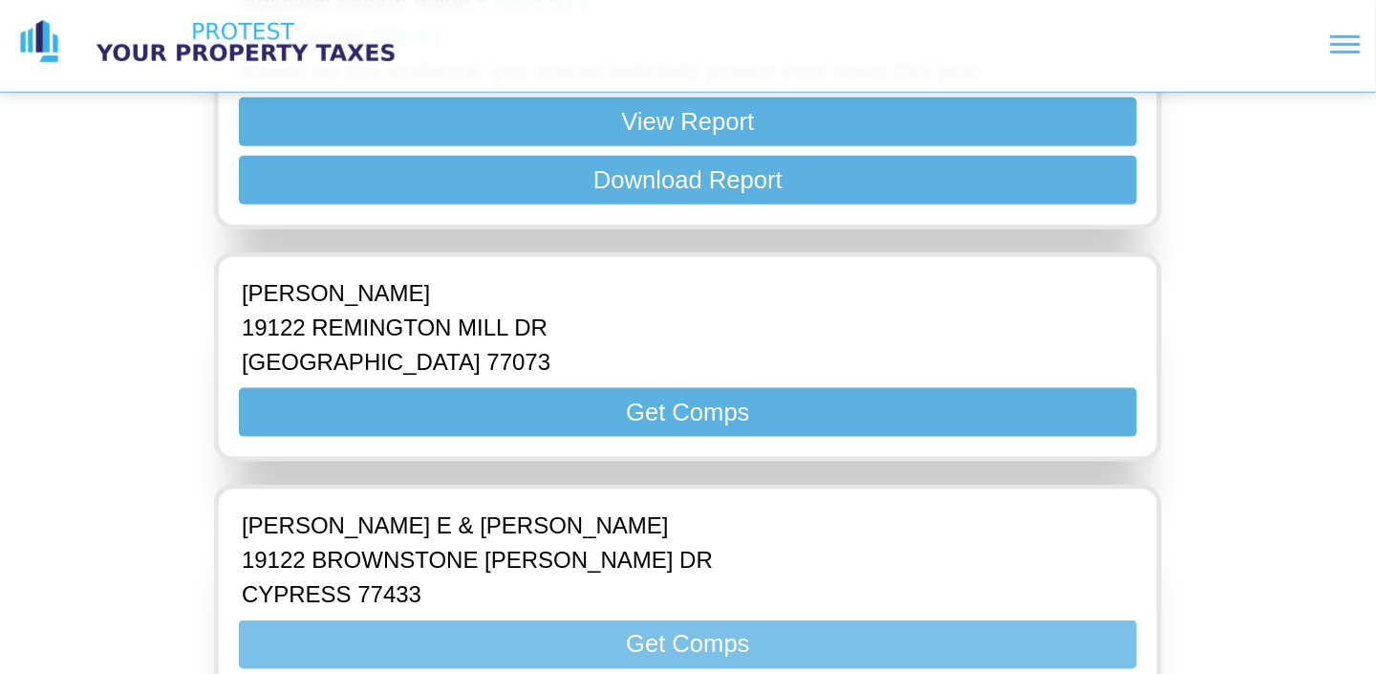
click at [759, 620] on button "Get Comps" at bounding box center [688, 644] width 898 height 49
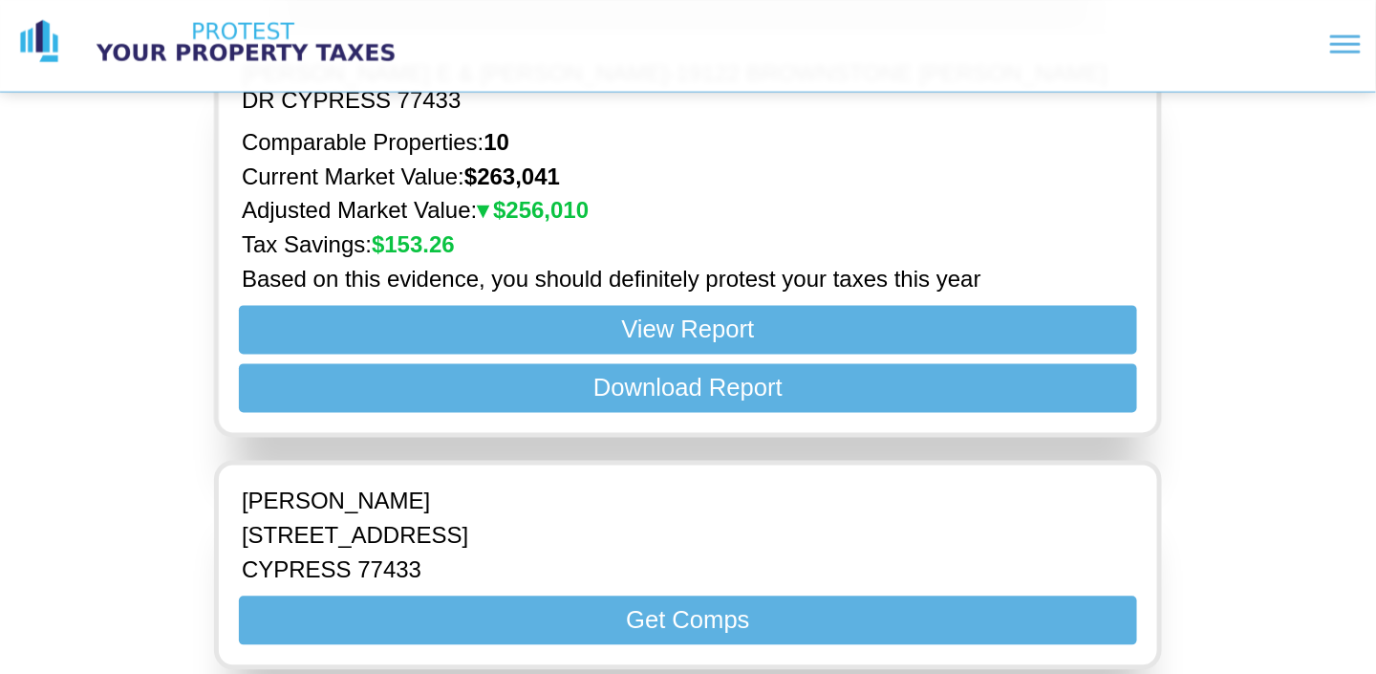
scroll to position [8269, 0]
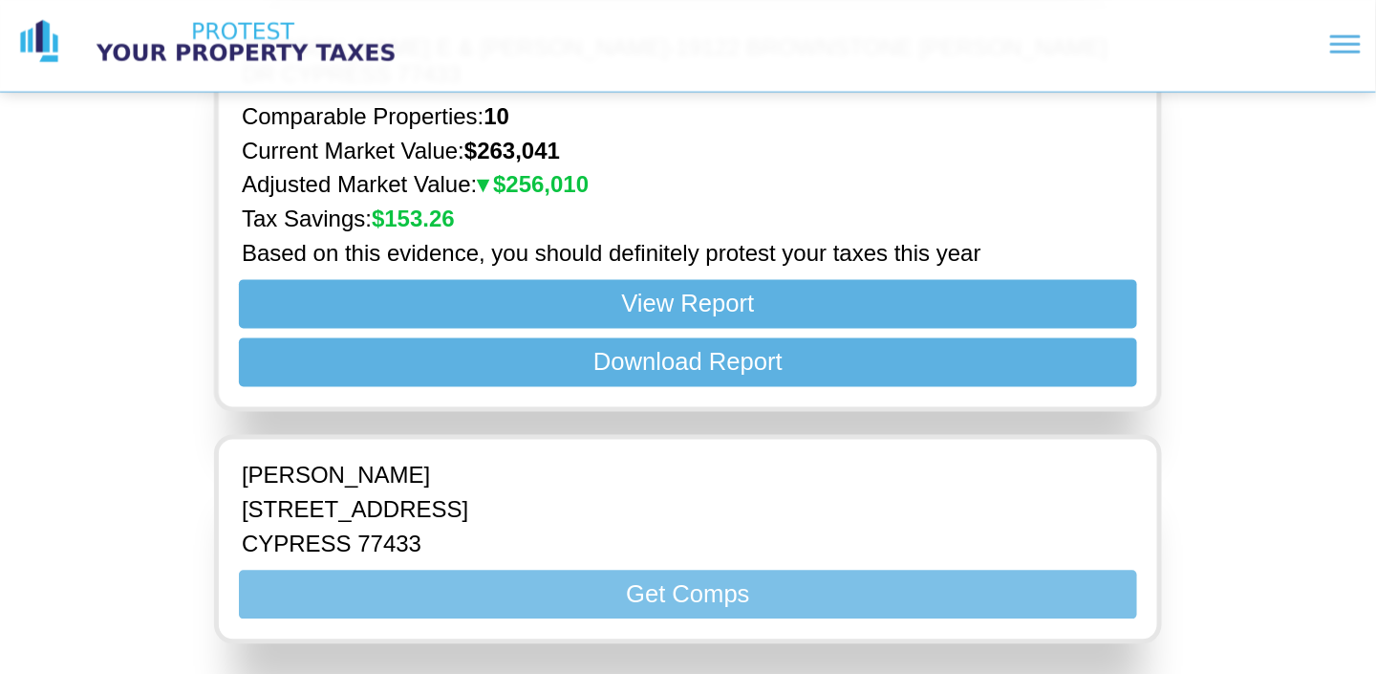
click at [705, 570] on button "Get Comps" at bounding box center [688, 594] width 898 height 49
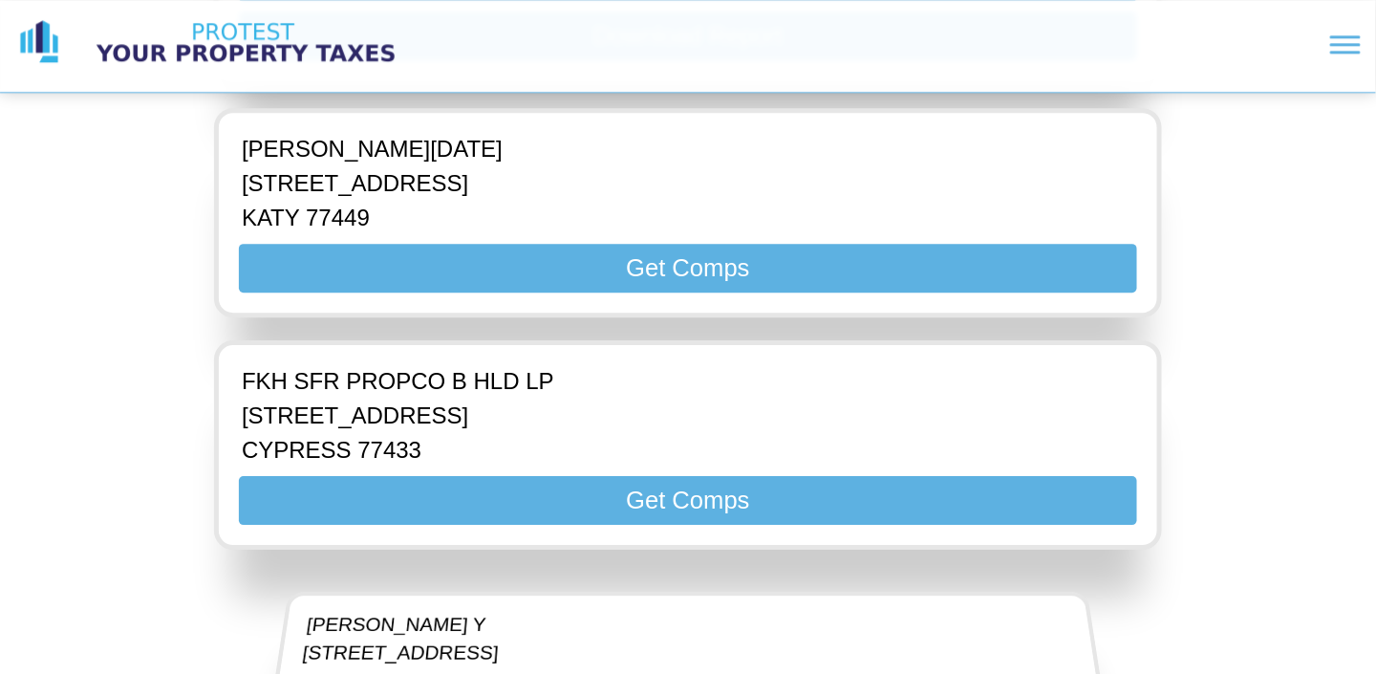
scroll to position [9033, 0]
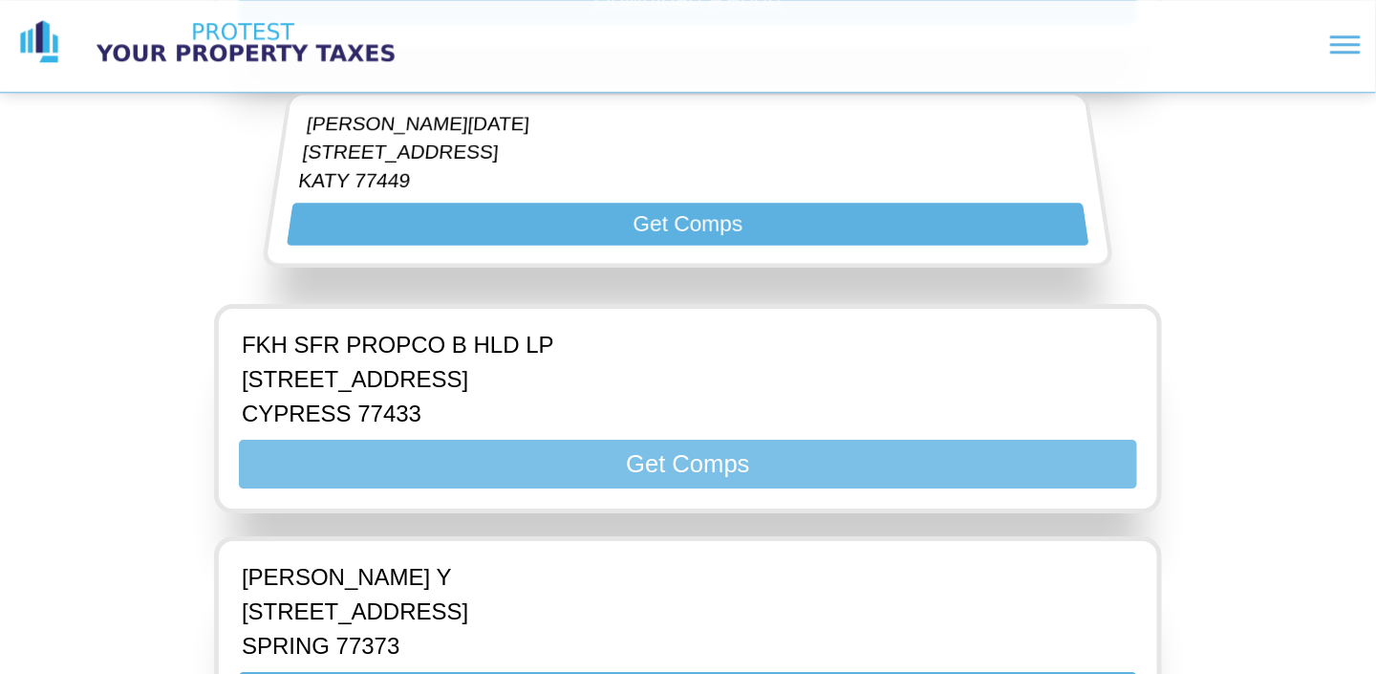
click at [690, 440] on button "Get Comps" at bounding box center [688, 464] width 898 height 49
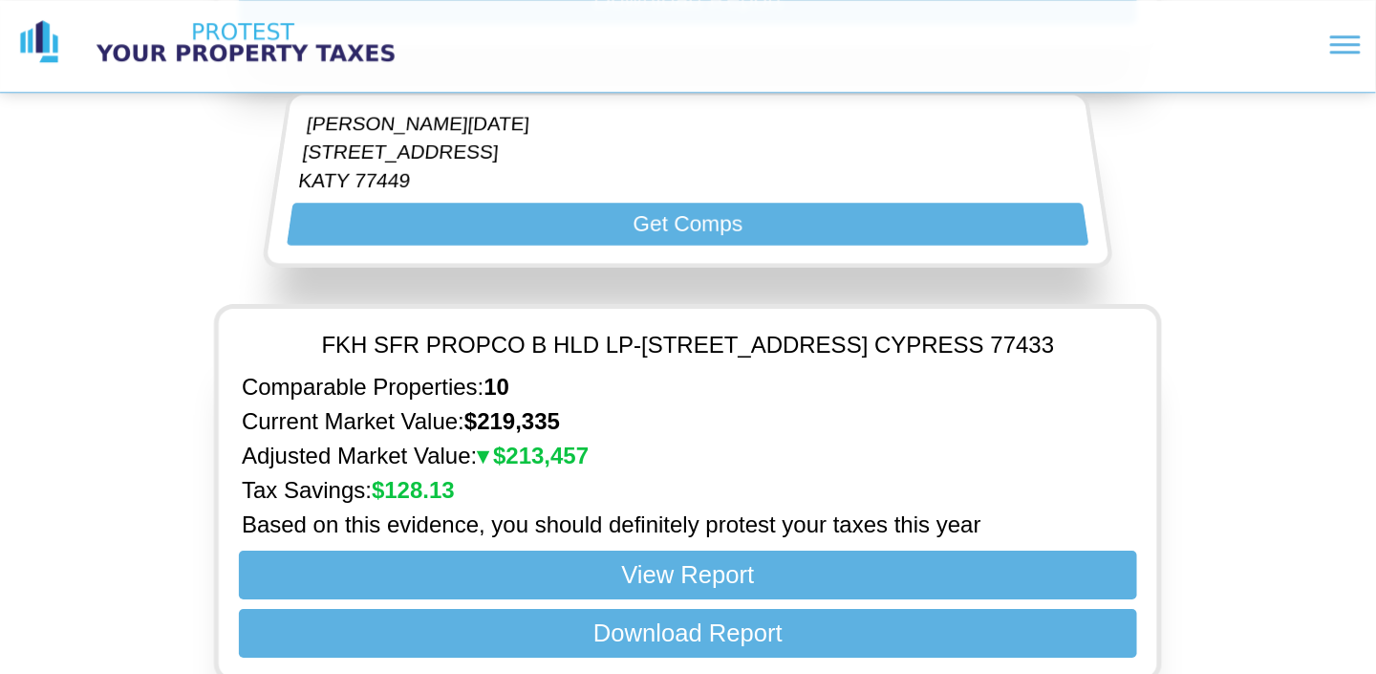
scroll to position [9320, 0]
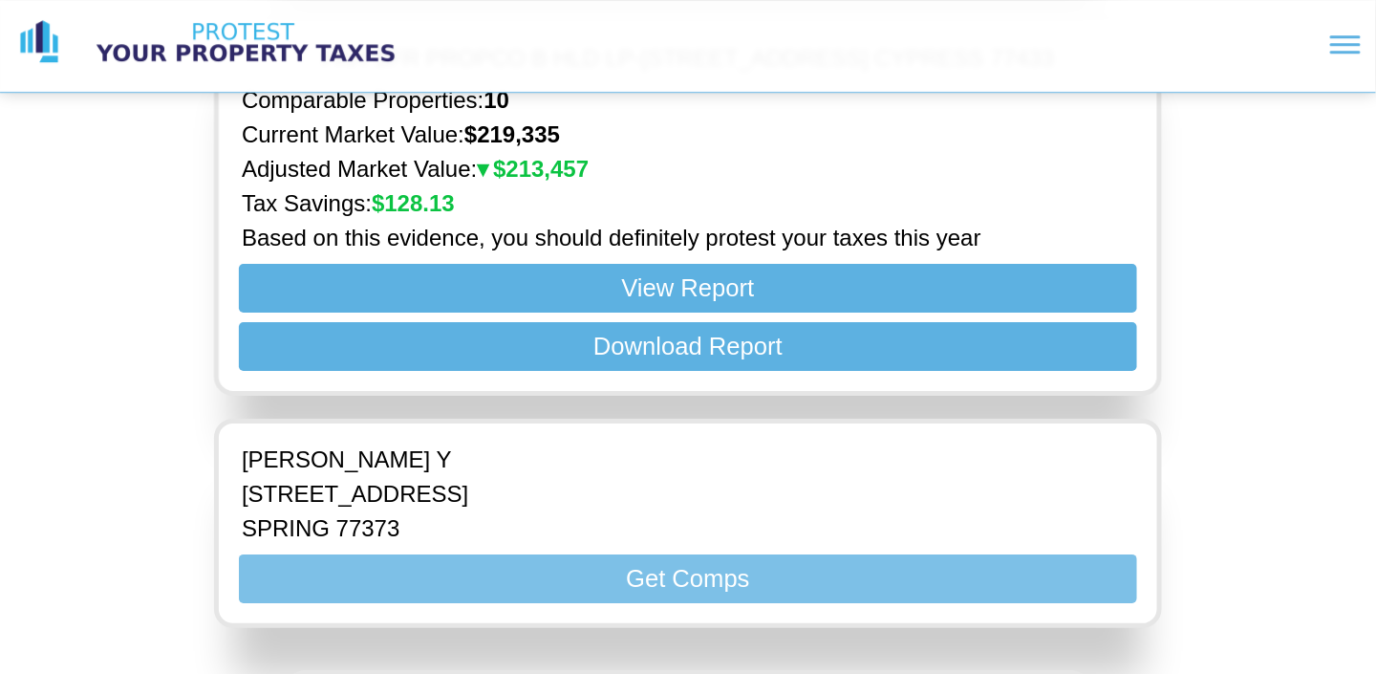
click at [633, 554] on button "Get Comps" at bounding box center [688, 578] width 898 height 49
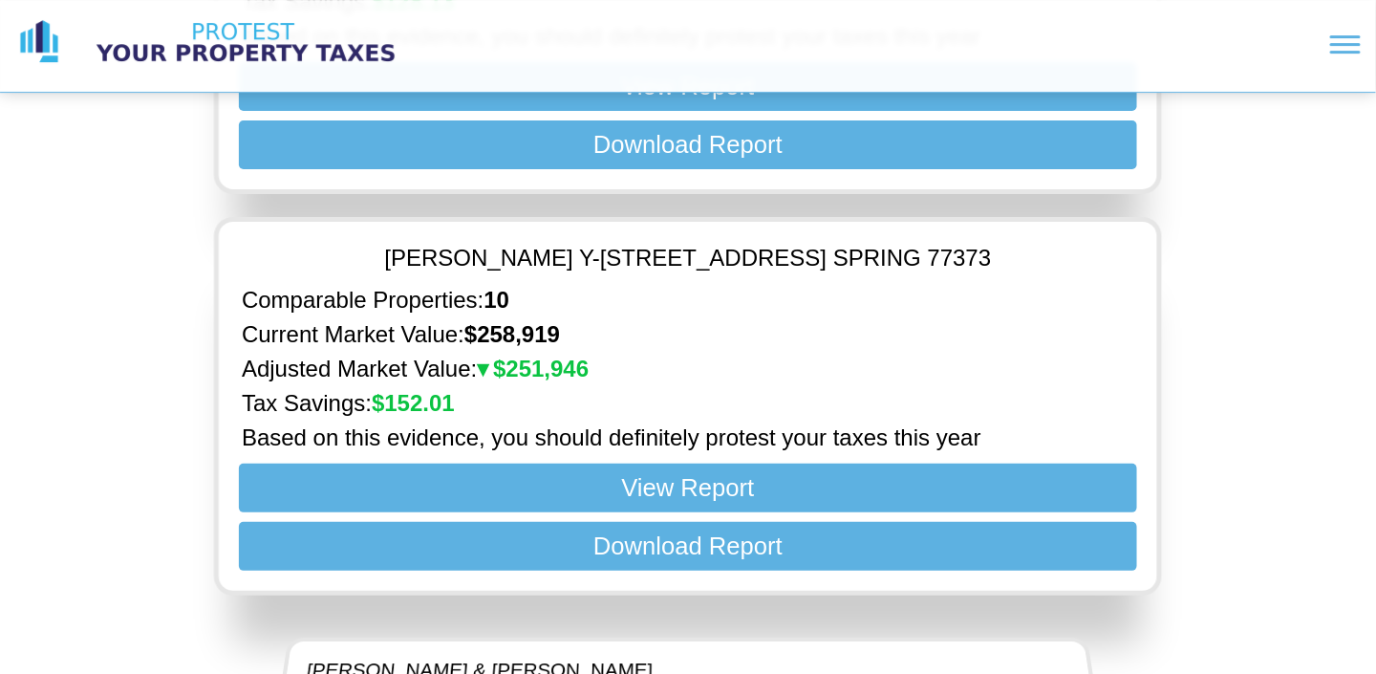
scroll to position [9607, 0]
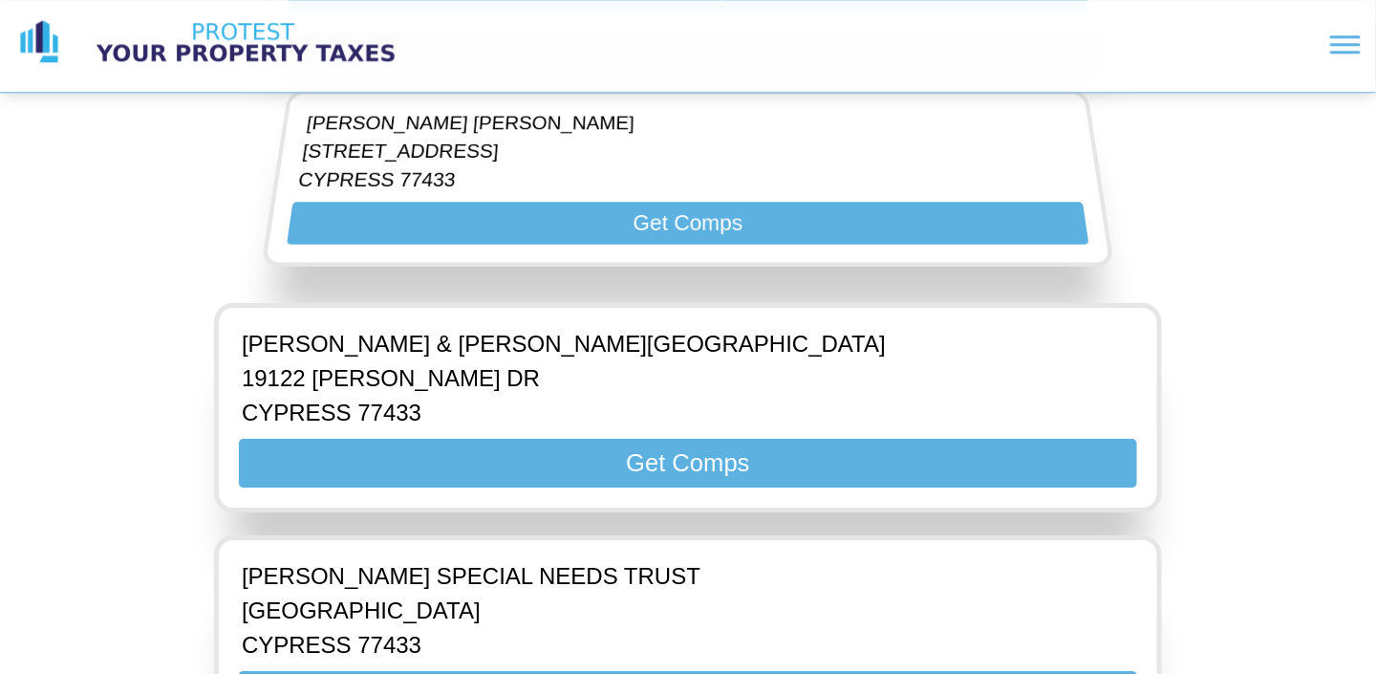
scroll to position [16200, 0]
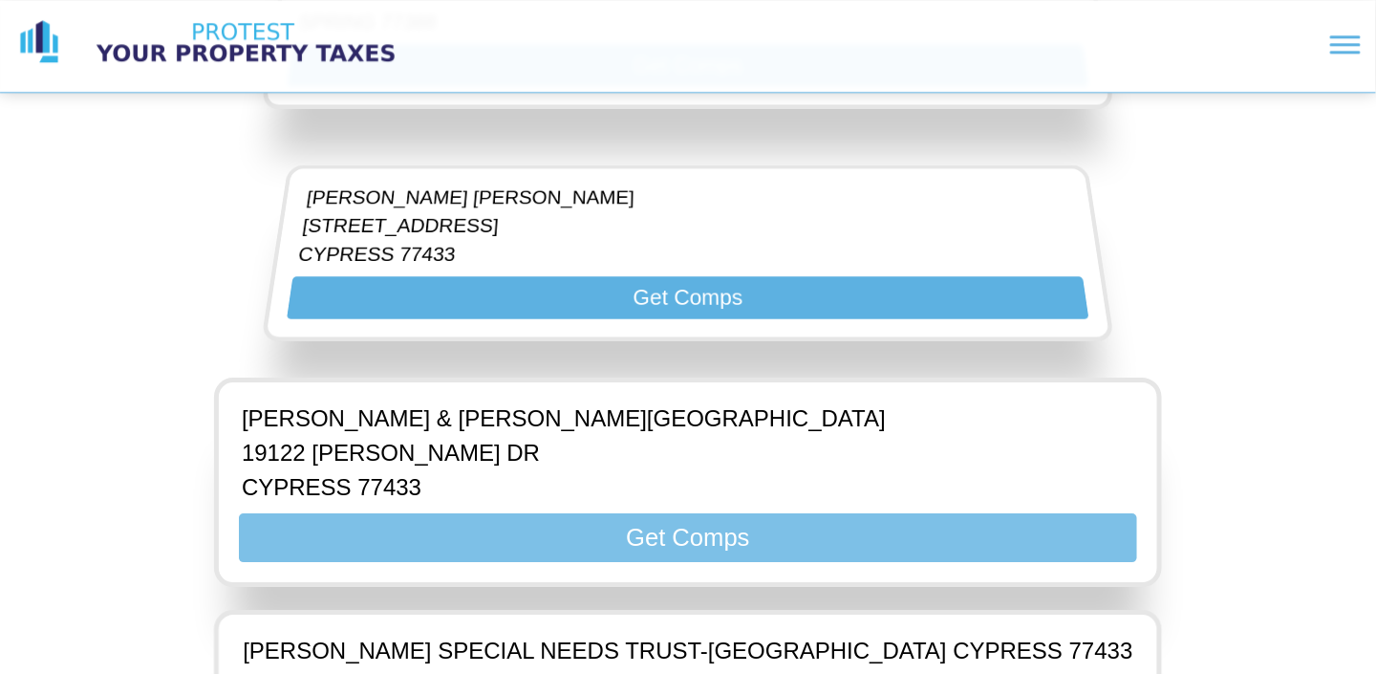
click at [606, 513] on button "Get Comps" at bounding box center [688, 537] width 898 height 49
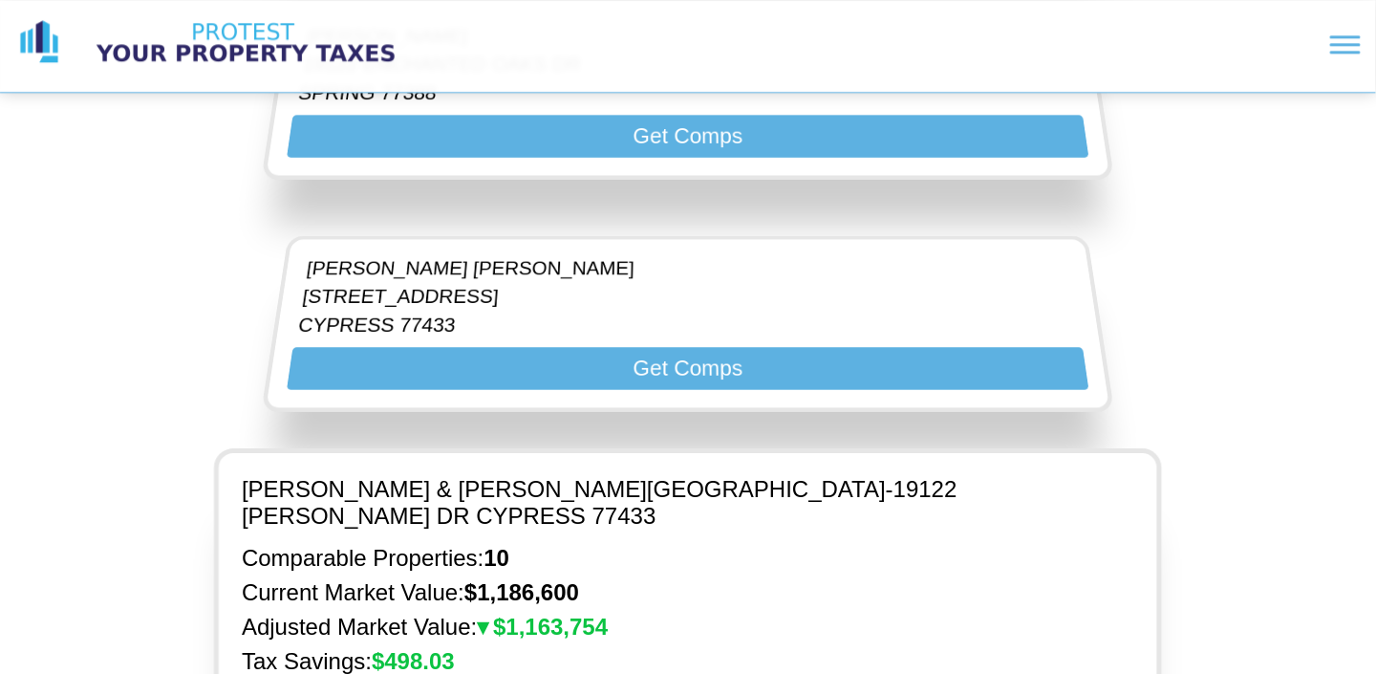
scroll to position [16104, 0]
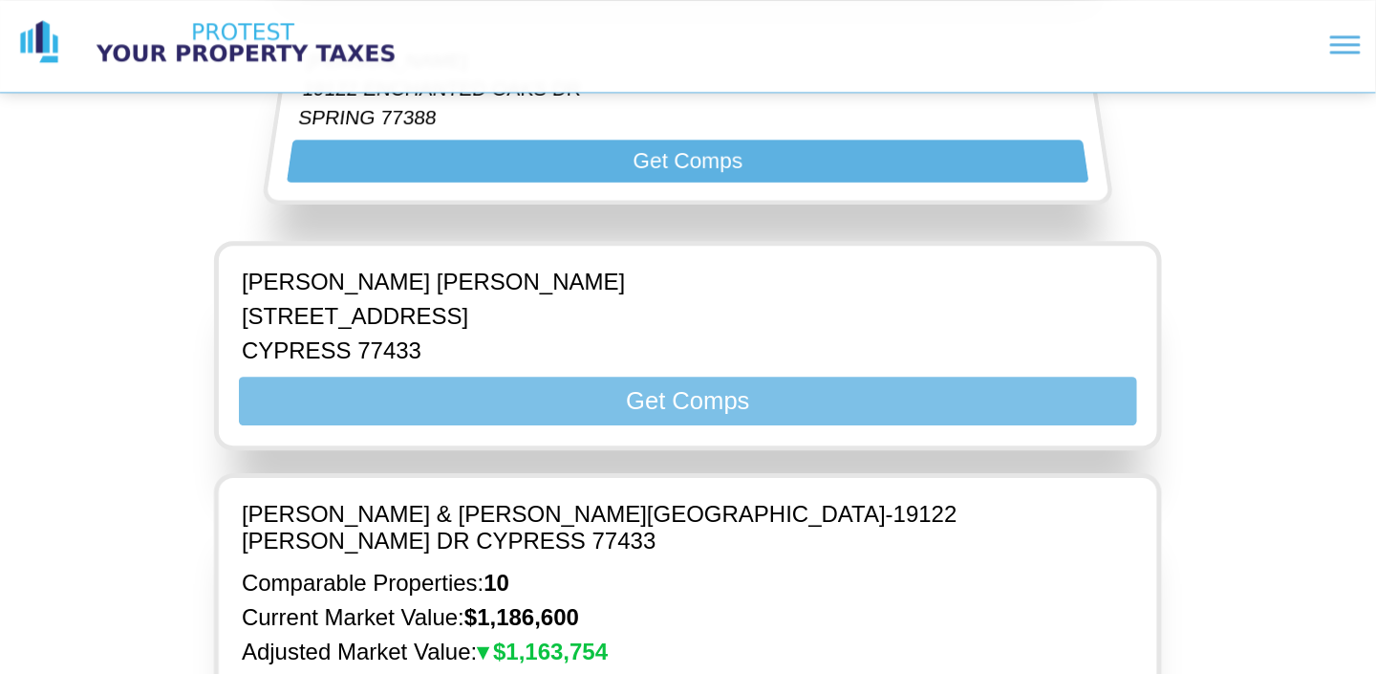
click at [621, 376] on button "Get Comps" at bounding box center [688, 400] width 898 height 49
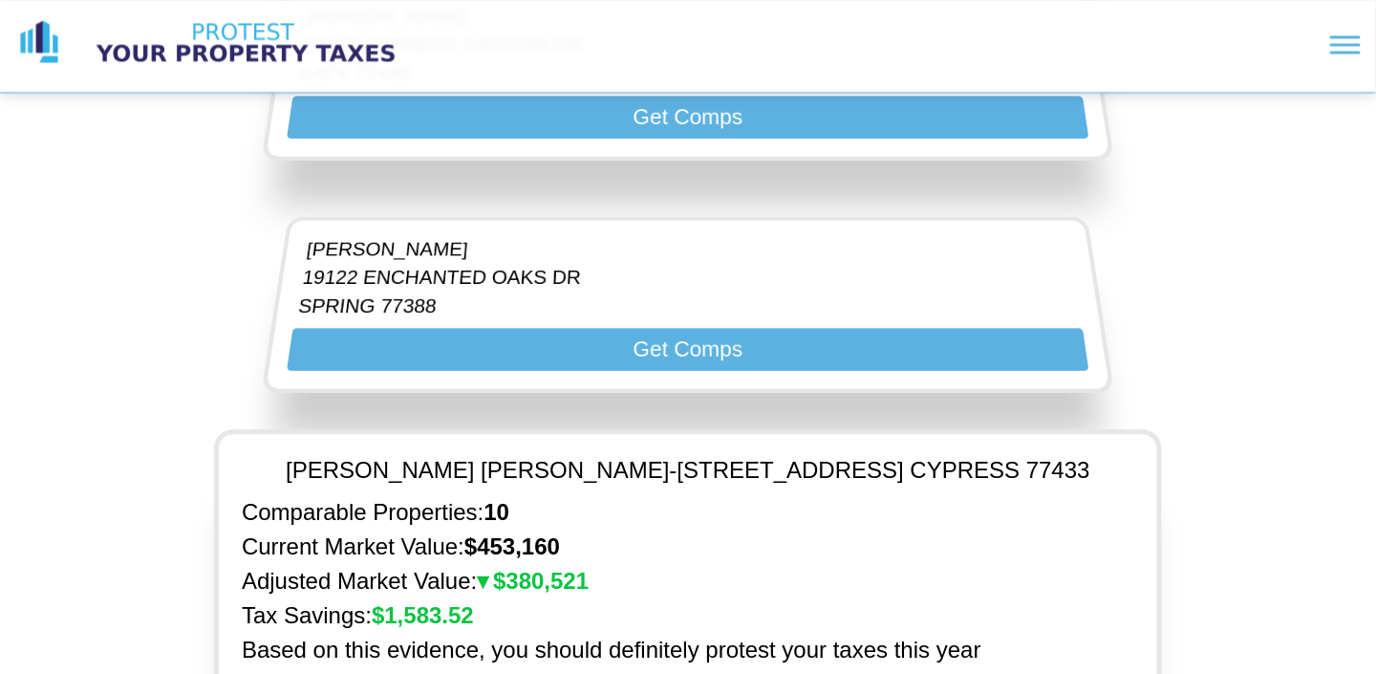
scroll to position [15913, 0]
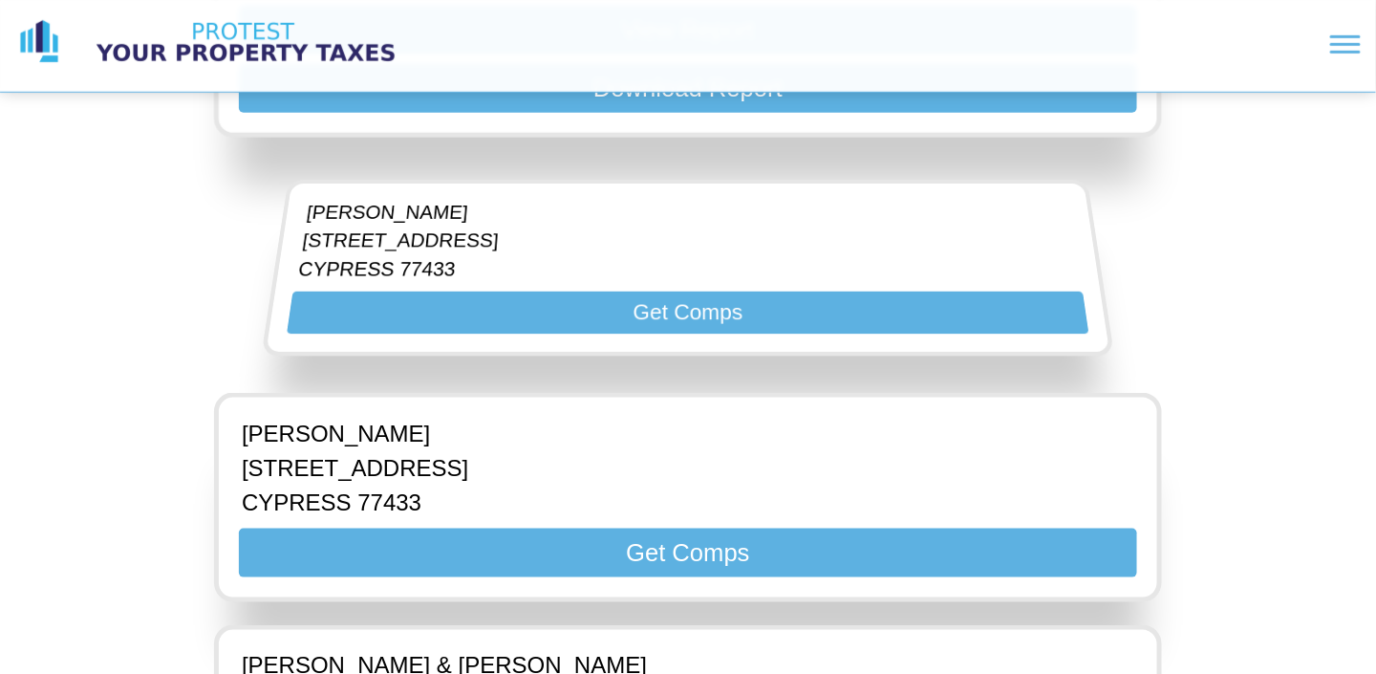
scroll to position [17538, 0]
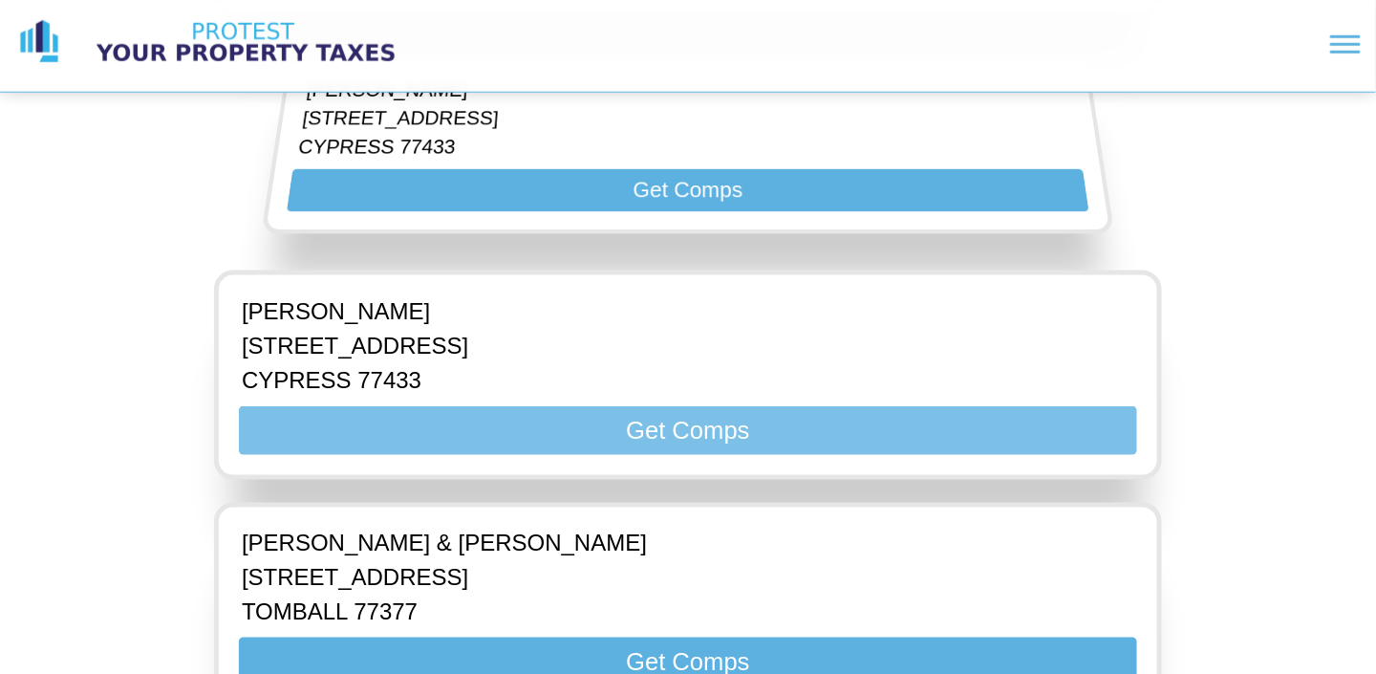
click at [606, 406] on button "Get Comps" at bounding box center [688, 430] width 898 height 49
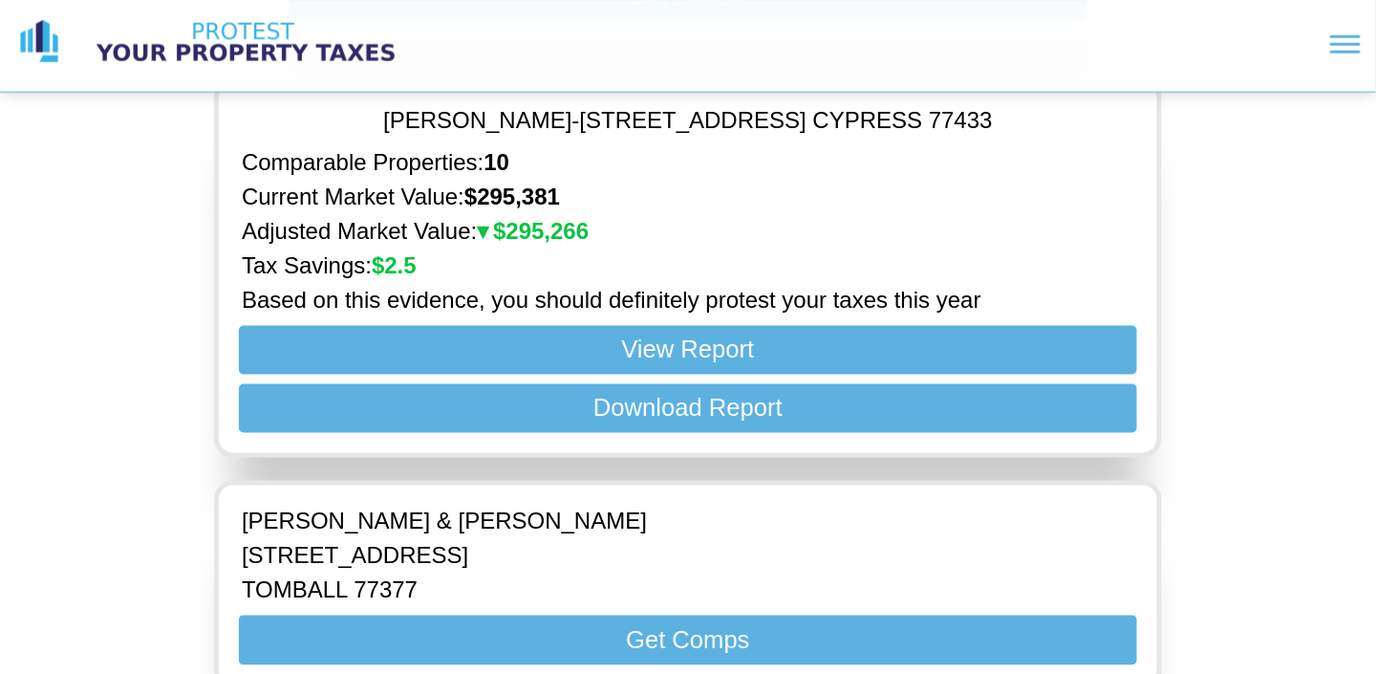
scroll to position [17845, 0]
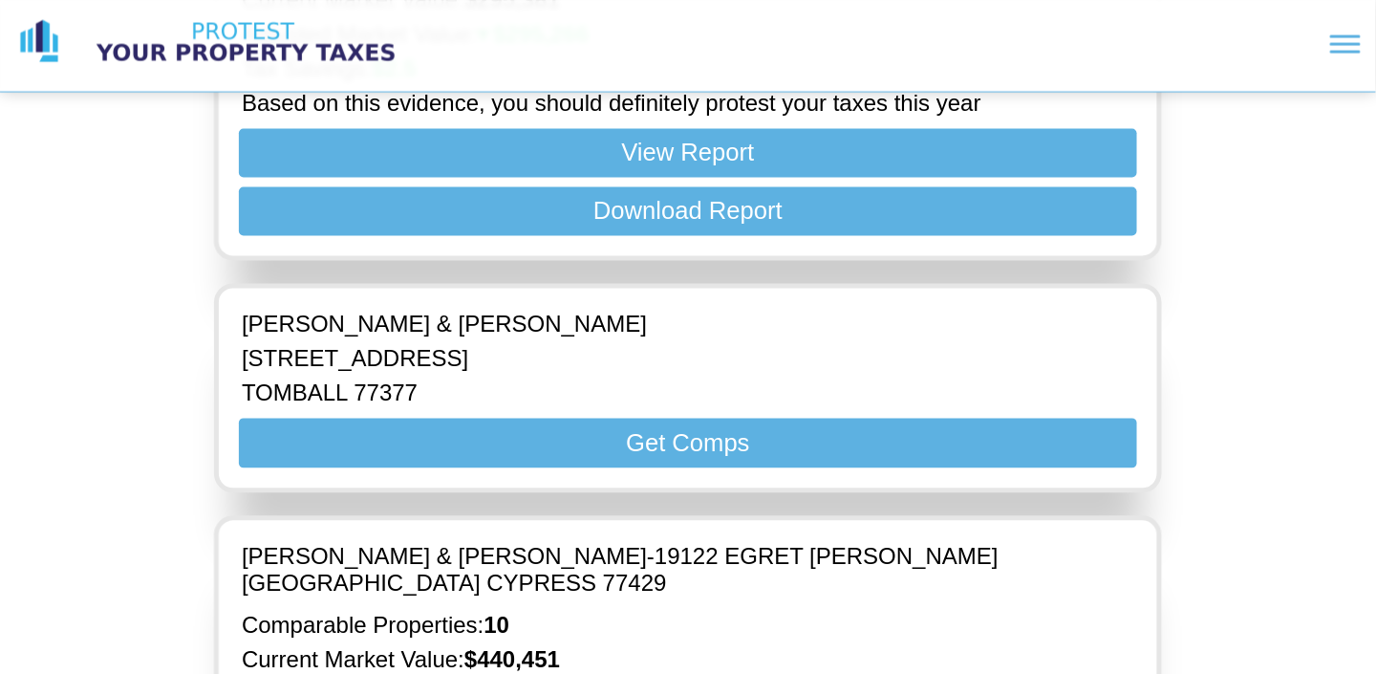
scroll to position [18014, 0]
